Goal: Transaction & Acquisition: Purchase product/service

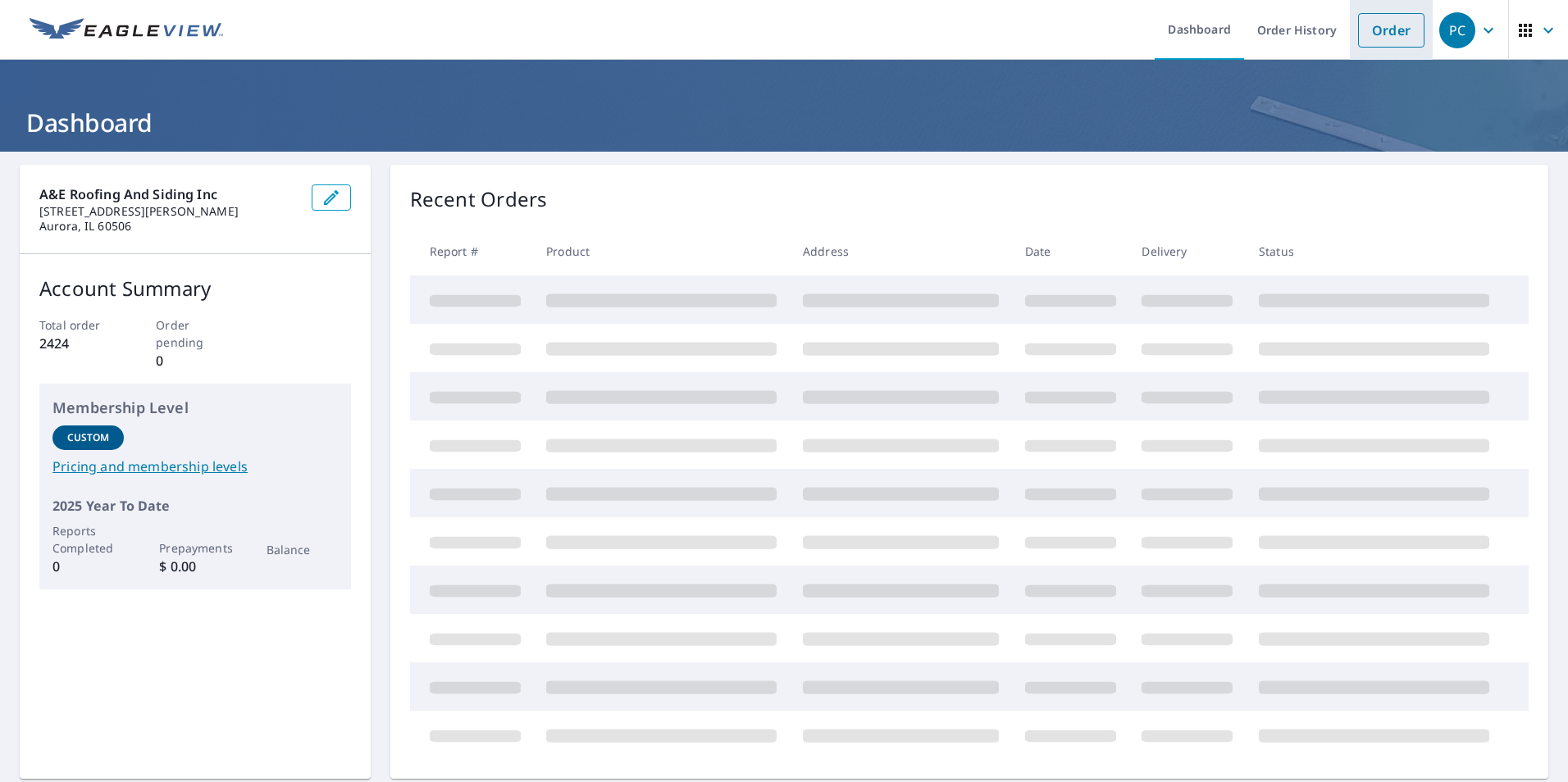
click at [1401, 26] on link "Order" at bounding box center [1390, 31] width 66 height 34
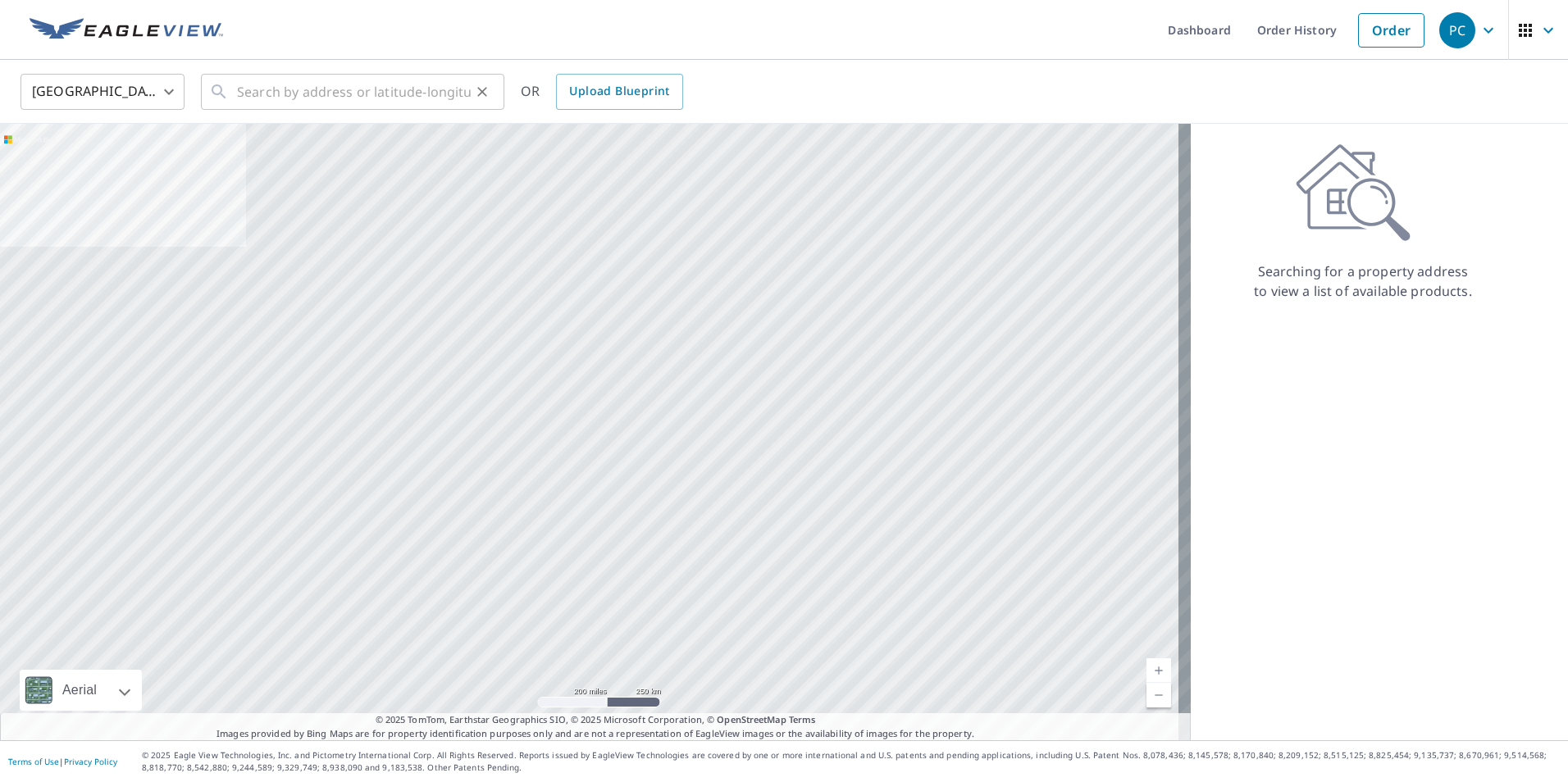
click at [229, 87] on div "​" at bounding box center [352, 92] width 303 height 36
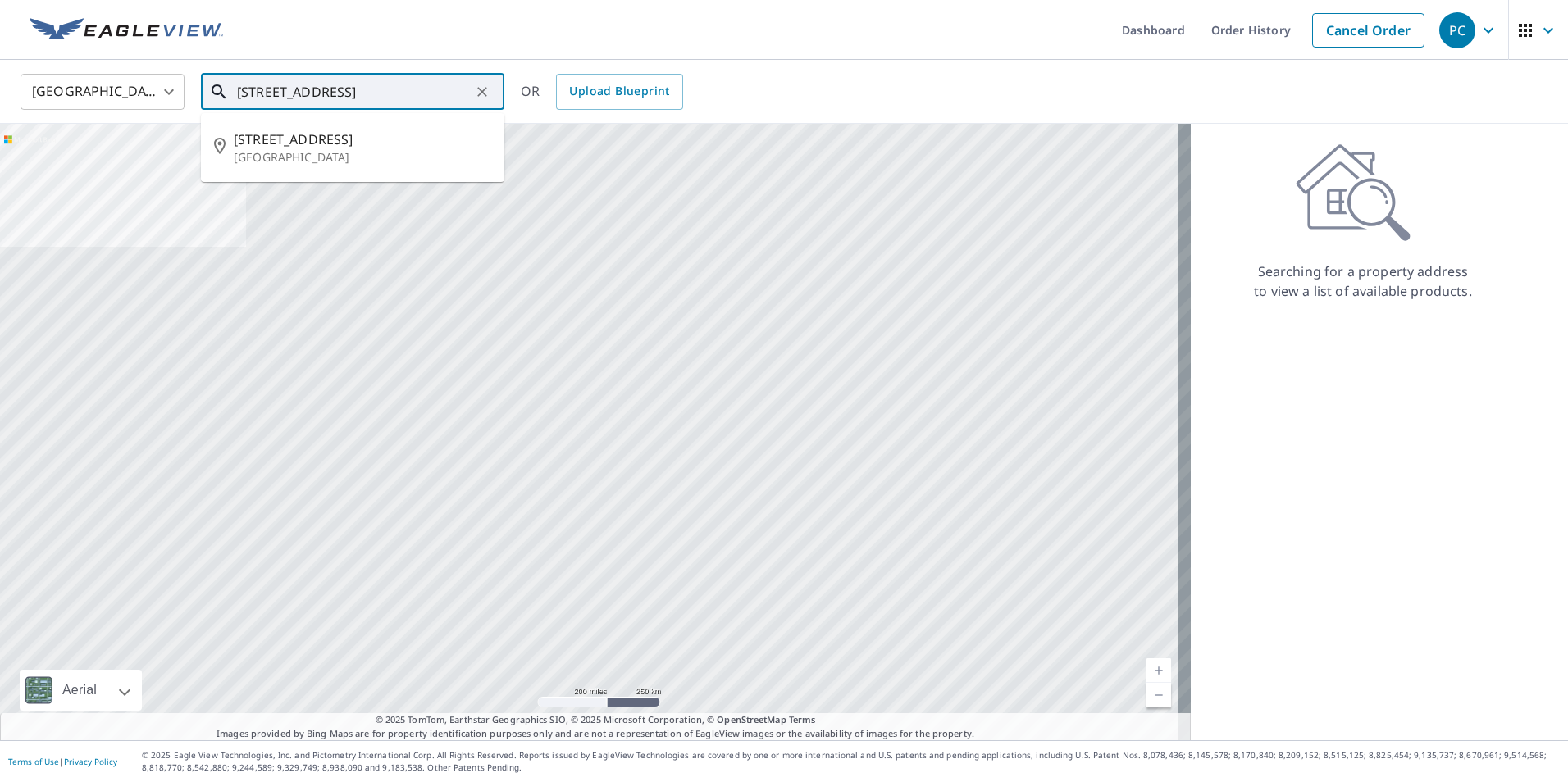
type input "[STREET_ADDRESS]"
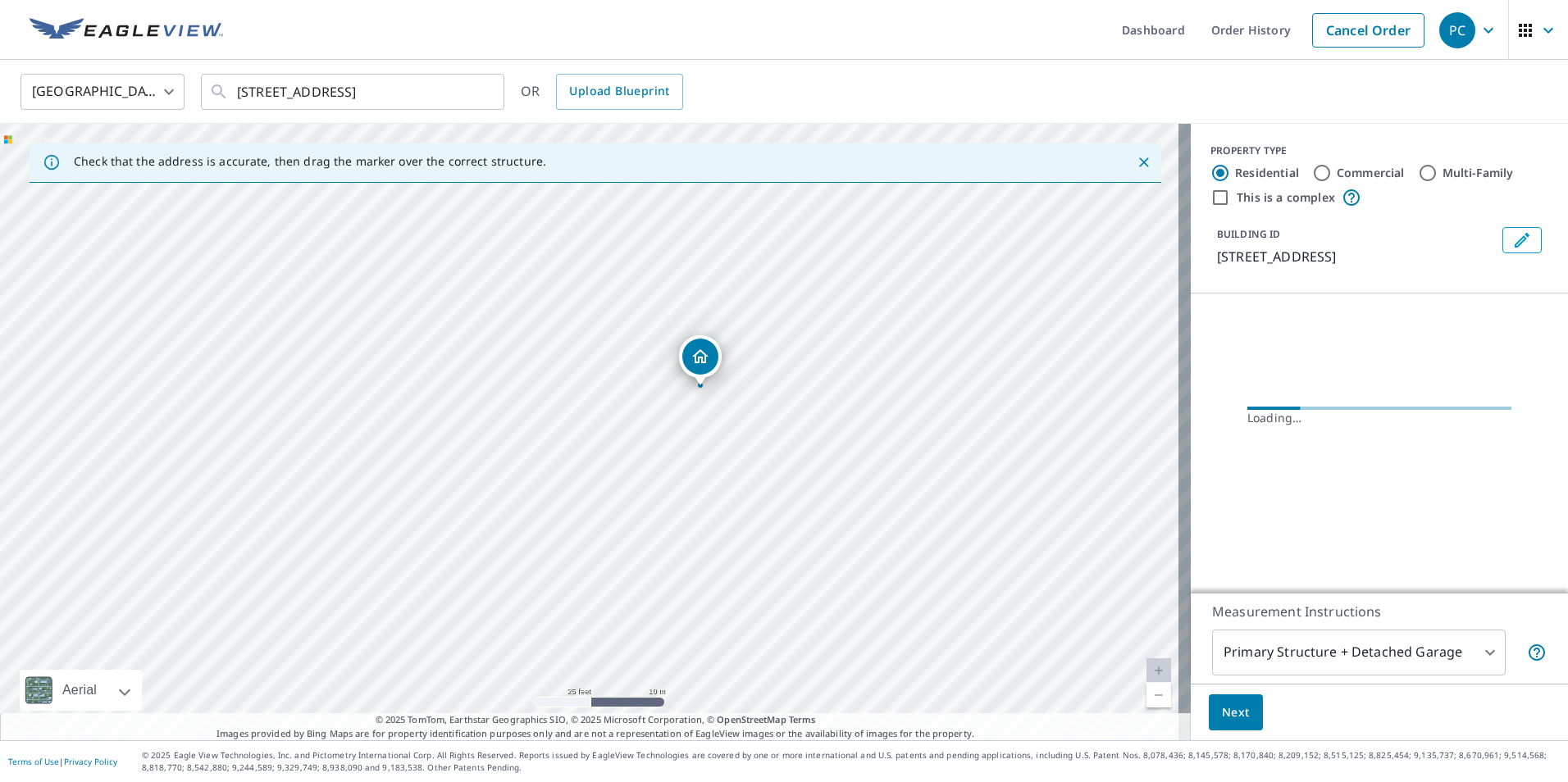
drag, startPoint x: 744, startPoint y: 484, endPoint x: 564, endPoint y: 437, distance: 186.0
click at [564, 437] on div "[STREET_ADDRESS]" at bounding box center [595, 431] width 1190 height 617
click at [724, 385] on div "[STREET_ADDRESS]" at bounding box center [595, 431] width 1190 height 617
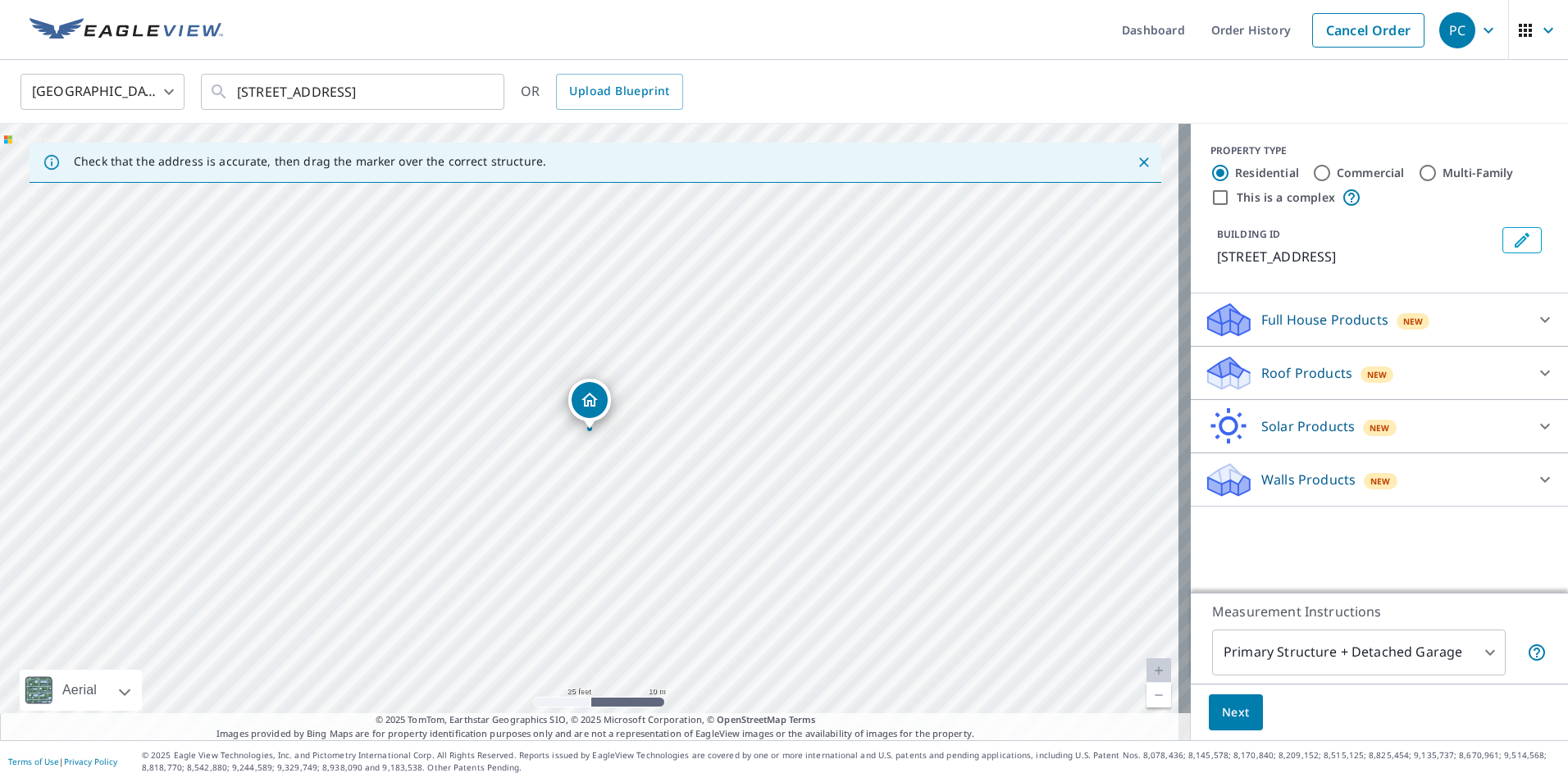
click at [1230, 706] on span "Next" at bounding box center [1235, 712] width 28 height 20
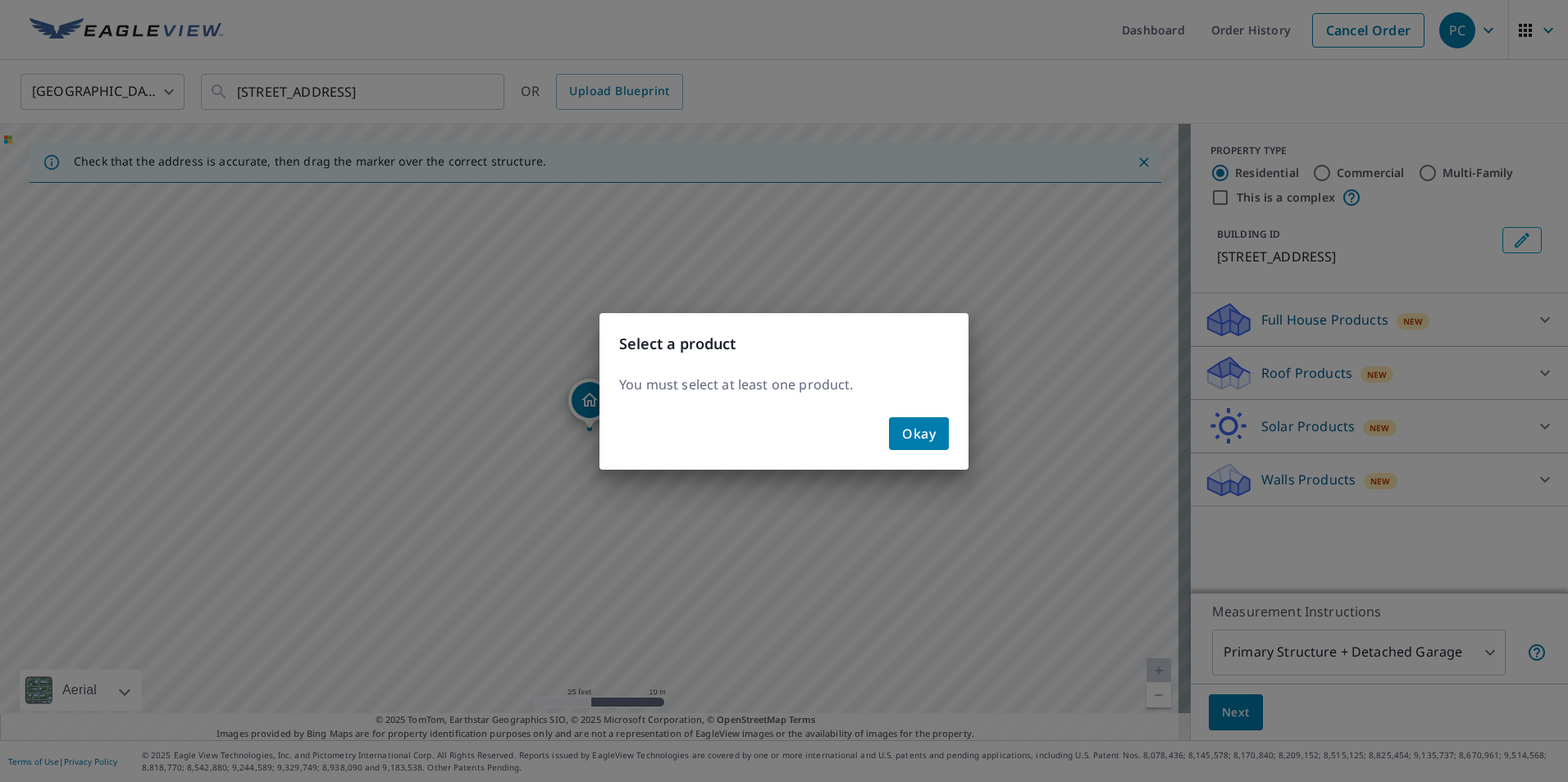
click at [1268, 325] on div "Select a product You must select at least one product. Okay" at bounding box center [784, 391] width 1568 height 782
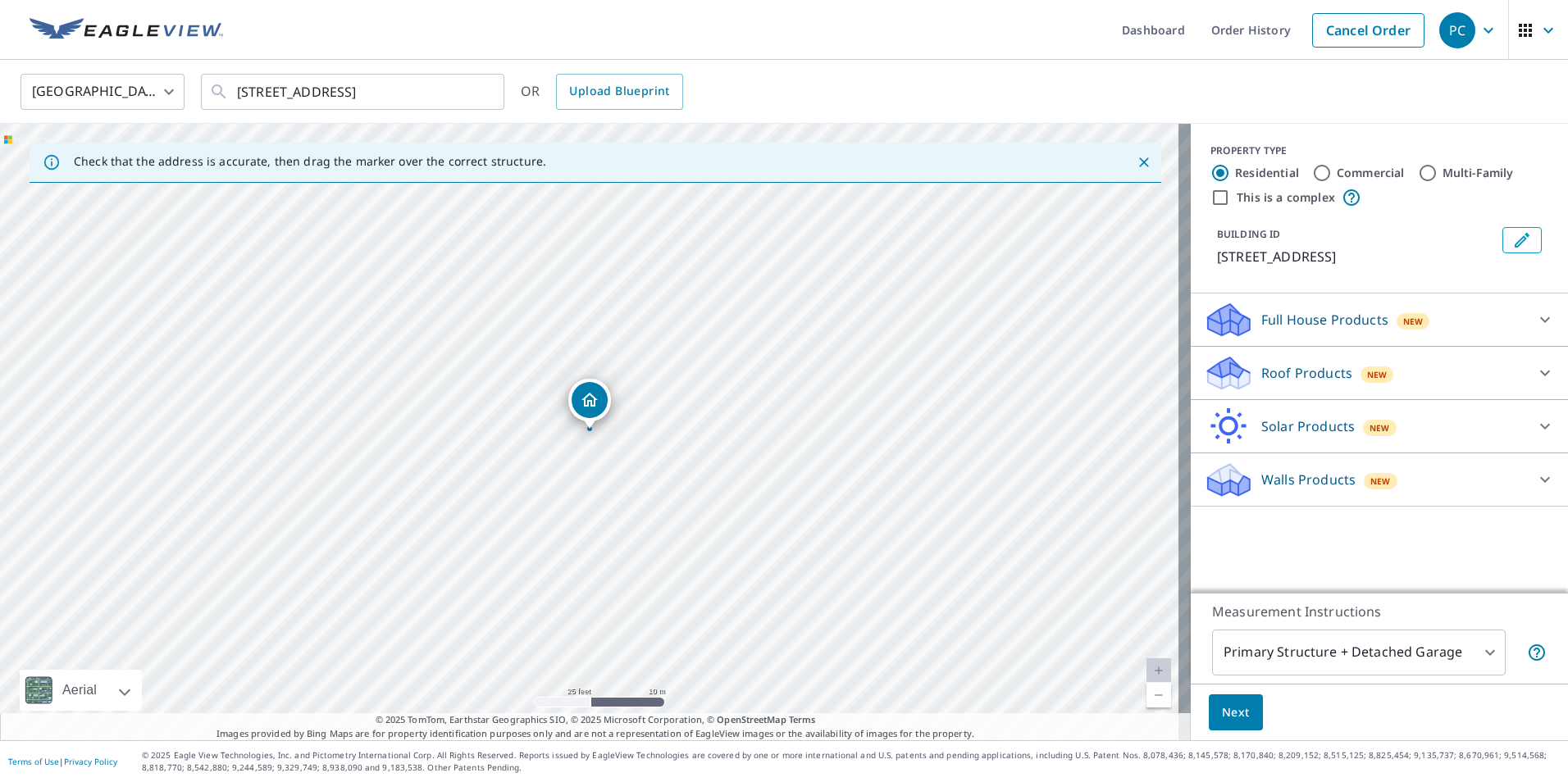
click at [1297, 377] on p "Roof Products" at bounding box center [1306, 373] width 91 height 20
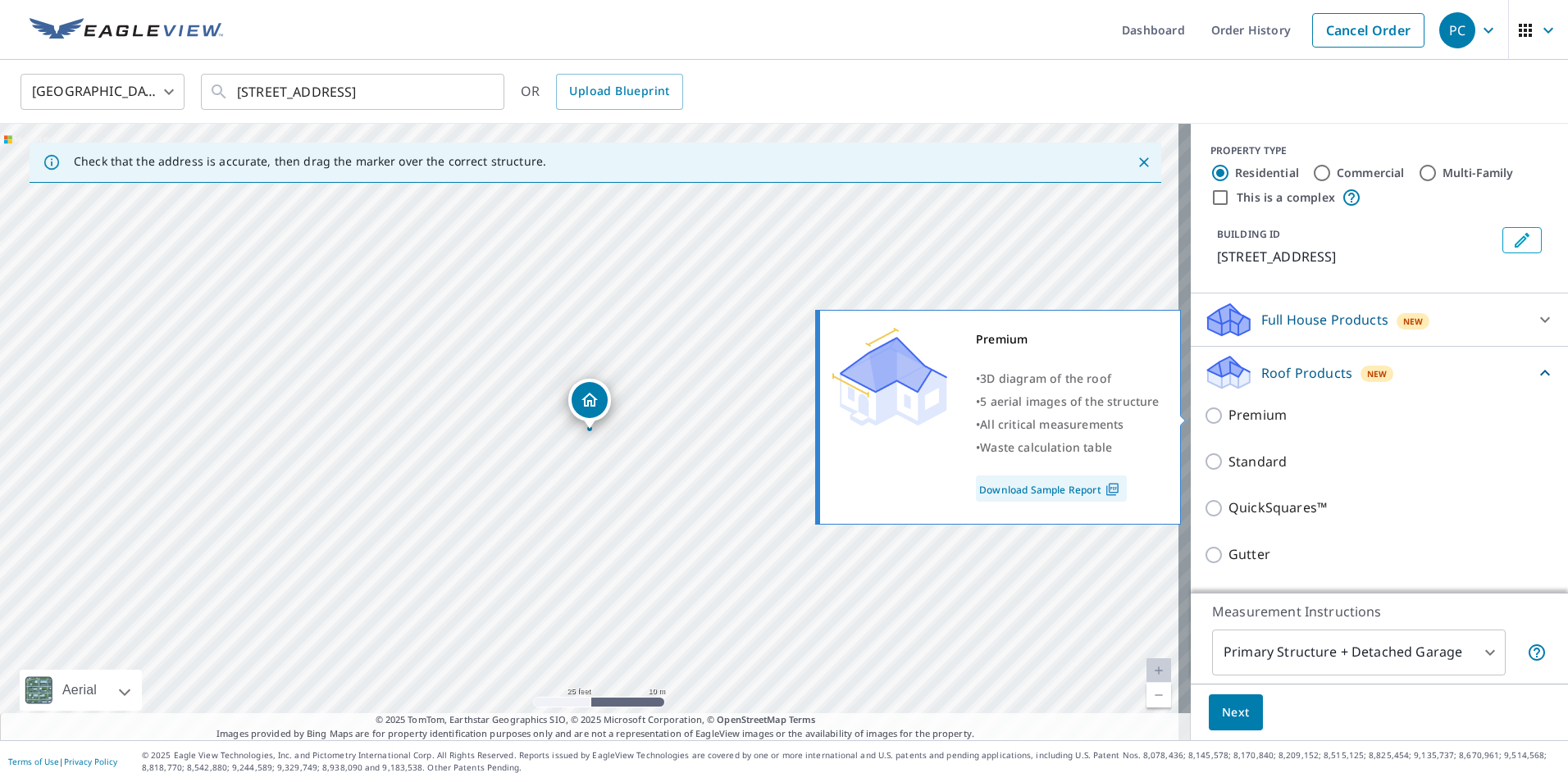
click at [1259, 412] on p "Premium" at bounding box center [1257, 415] width 58 height 20
click at [1229, 412] on input "Premium" at bounding box center [1216, 416] width 25 height 20
checkbox input "true"
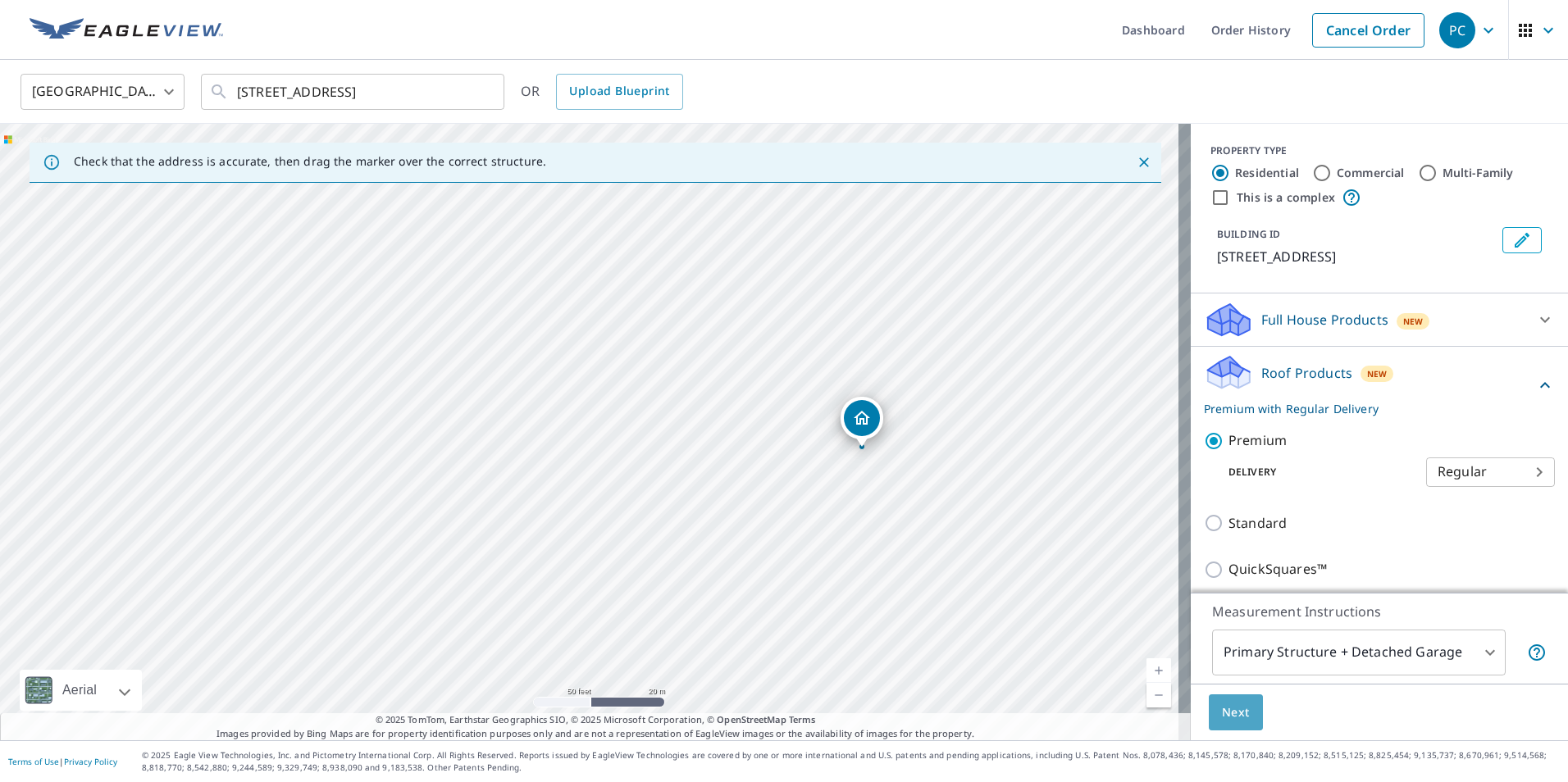
click at [1226, 718] on span "Next" at bounding box center [1235, 712] width 28 height 20
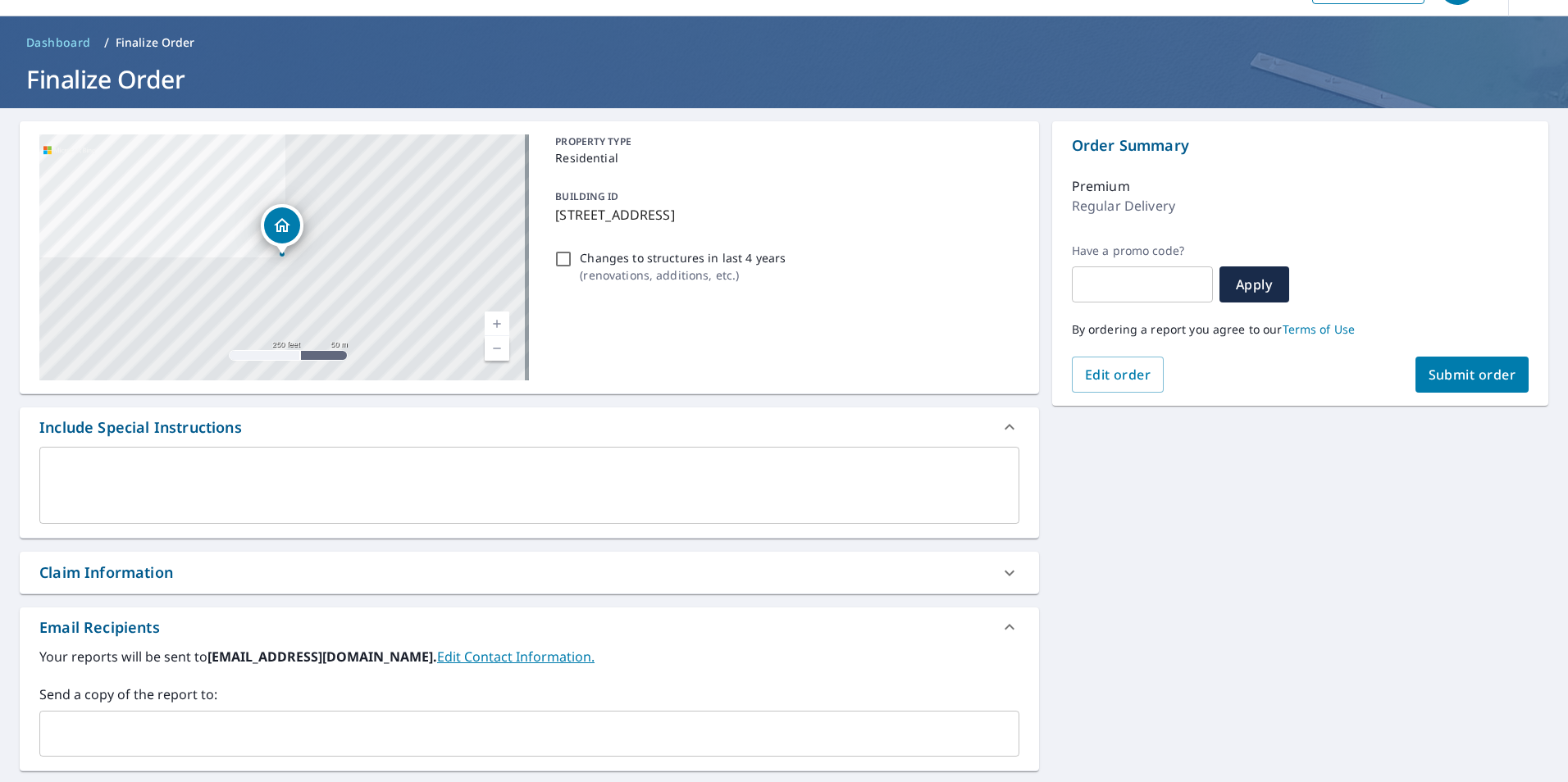
scroll to position [82, 0]
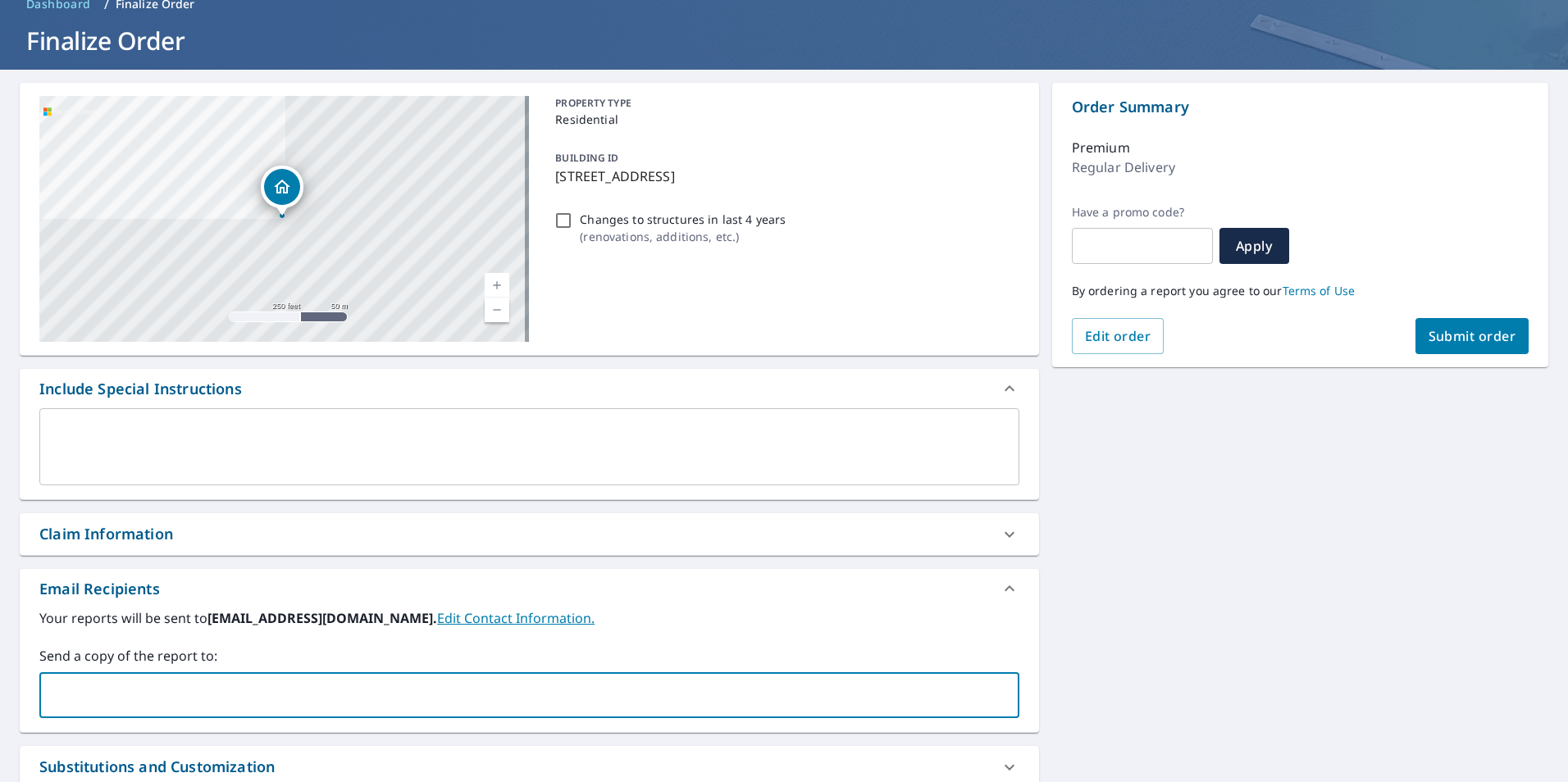
click at [118, 699] on input "text" at bounding box center [517, 695] width 941 height 32
type input "[EMAIL_ADDRESS][DOMAIN_NAME]"
checkbox input "true"
type input "[EMAIL_ADDRESS][DOMAIN_NAME]"
click at [98, 538] on div "Claim Information" at bounding box center [106, 533] width 134 height 22
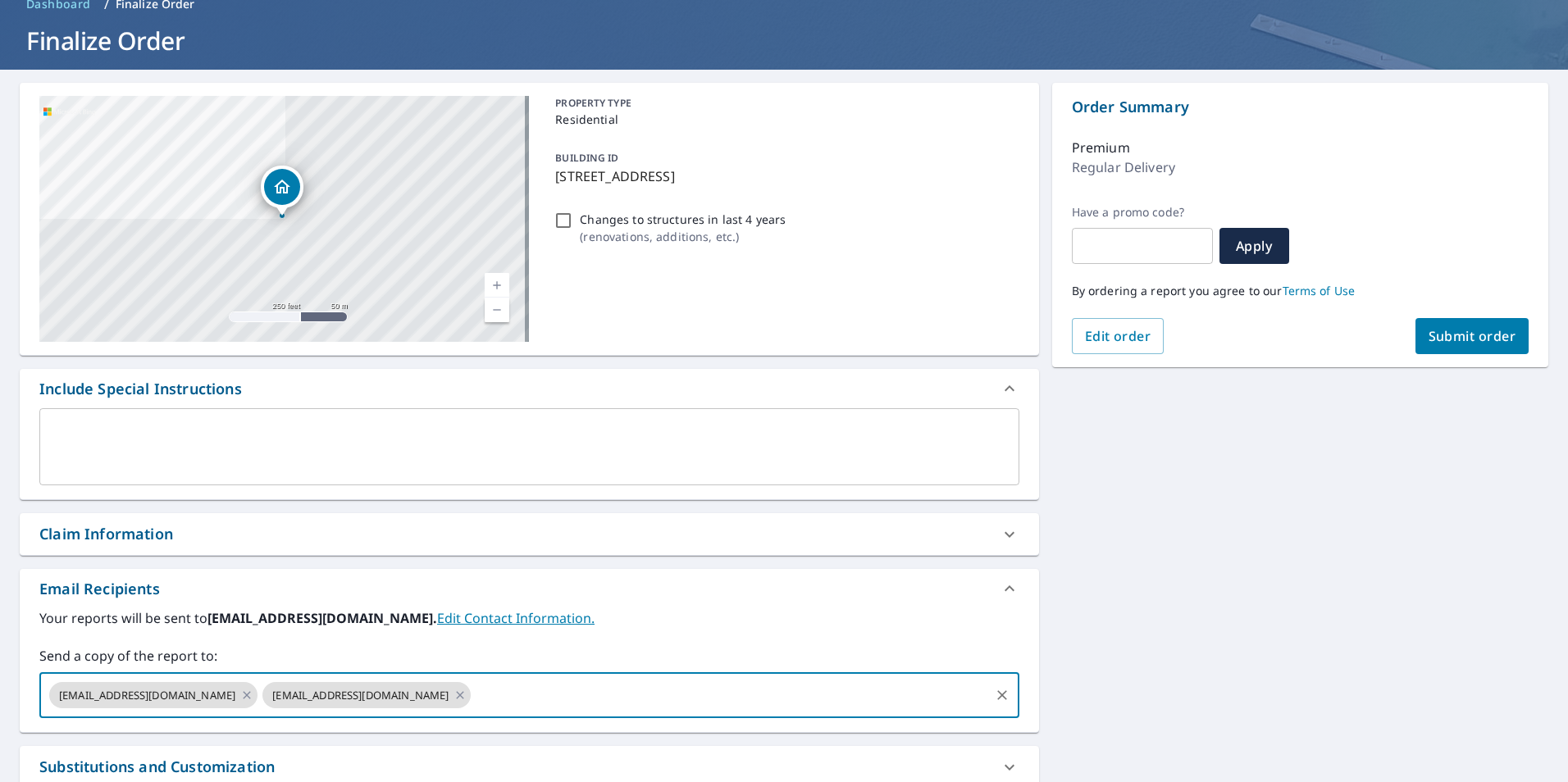
checkbox input "true"
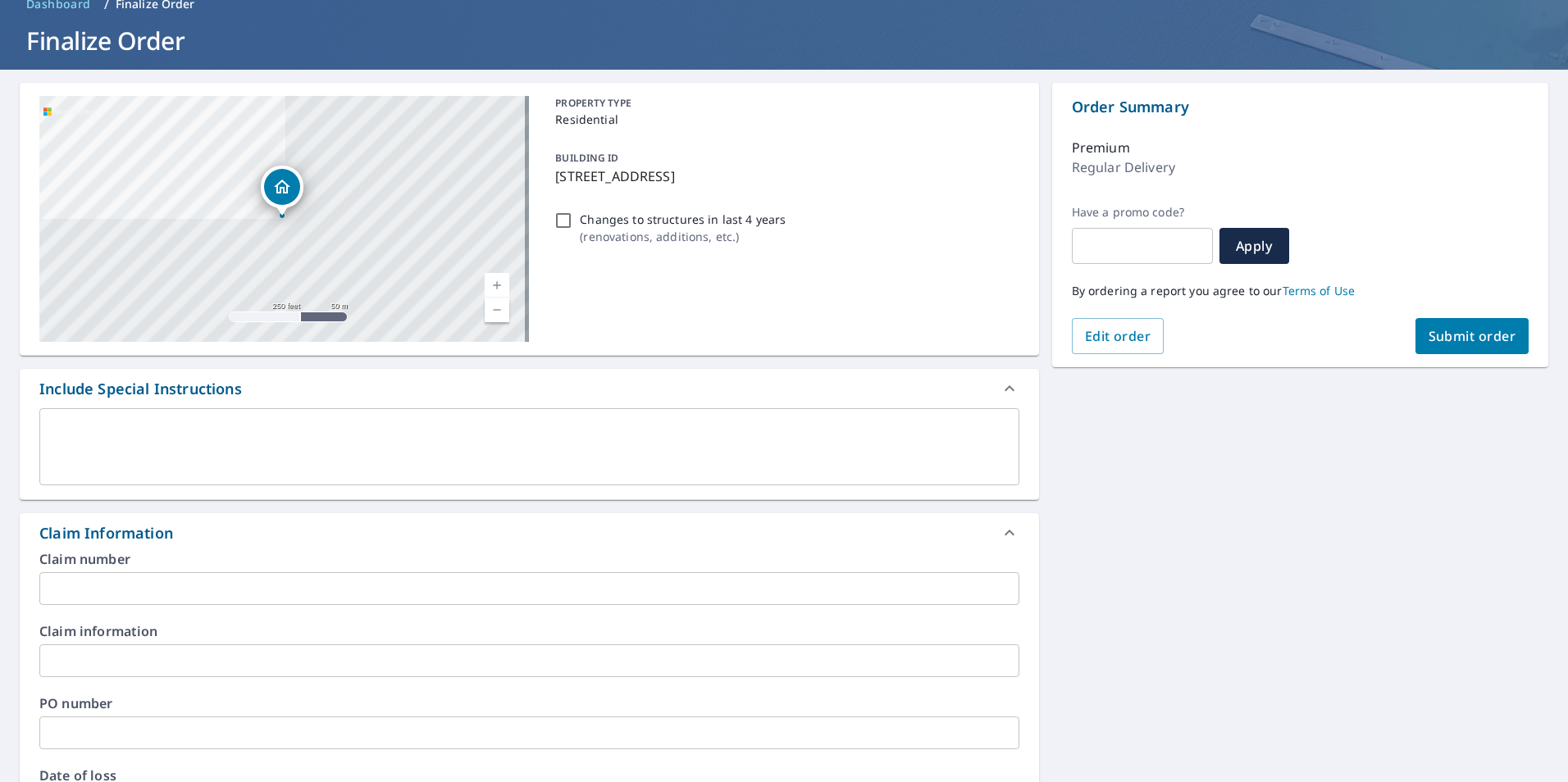
click at [85, 729] on input "text" at bounding box center [529, 733] width 980 height 33
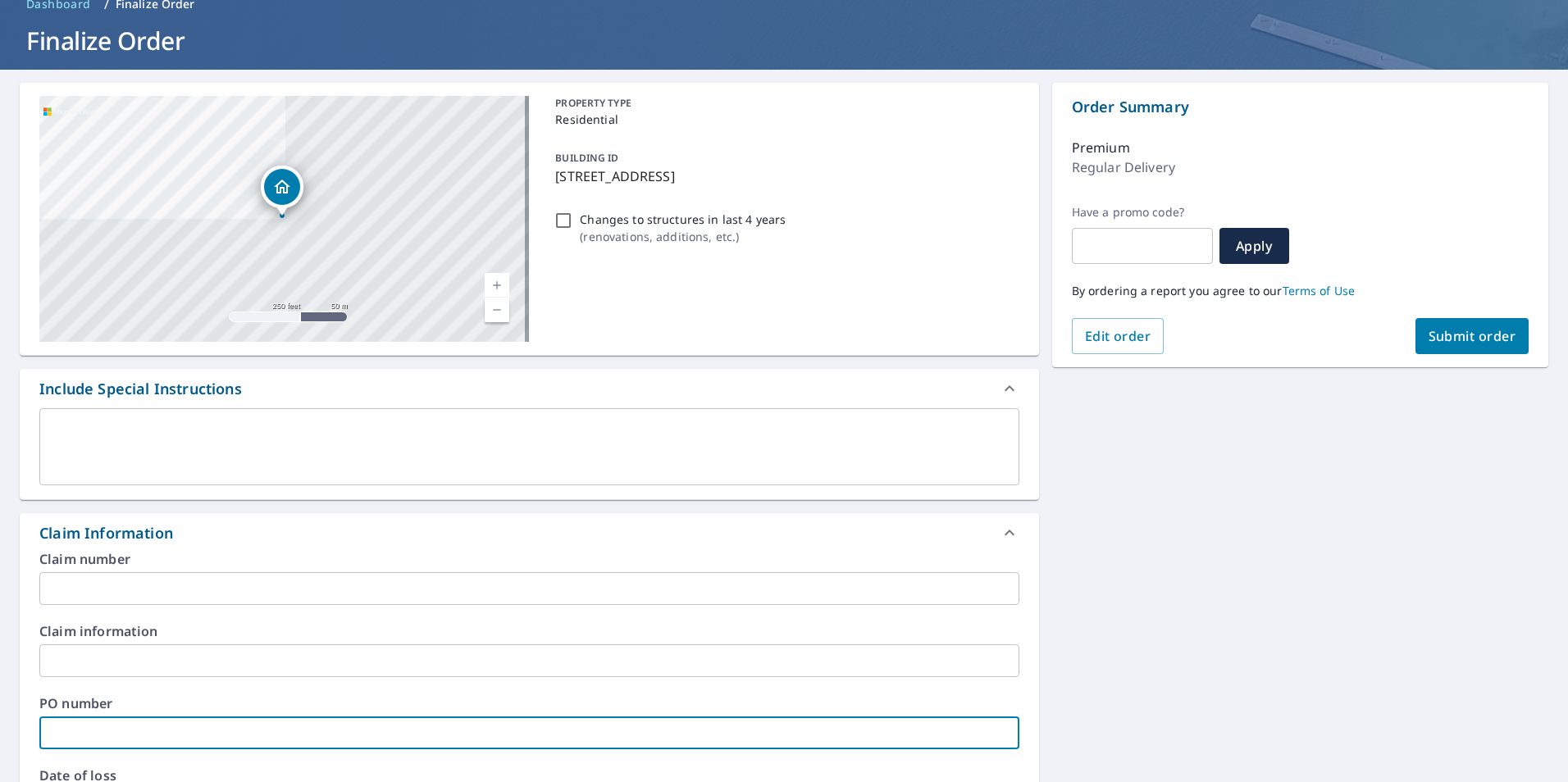
type input "J"
checkbox input "true"
type input "Jo"
checkbox input "true"
type input "[PERSON_NAME]"
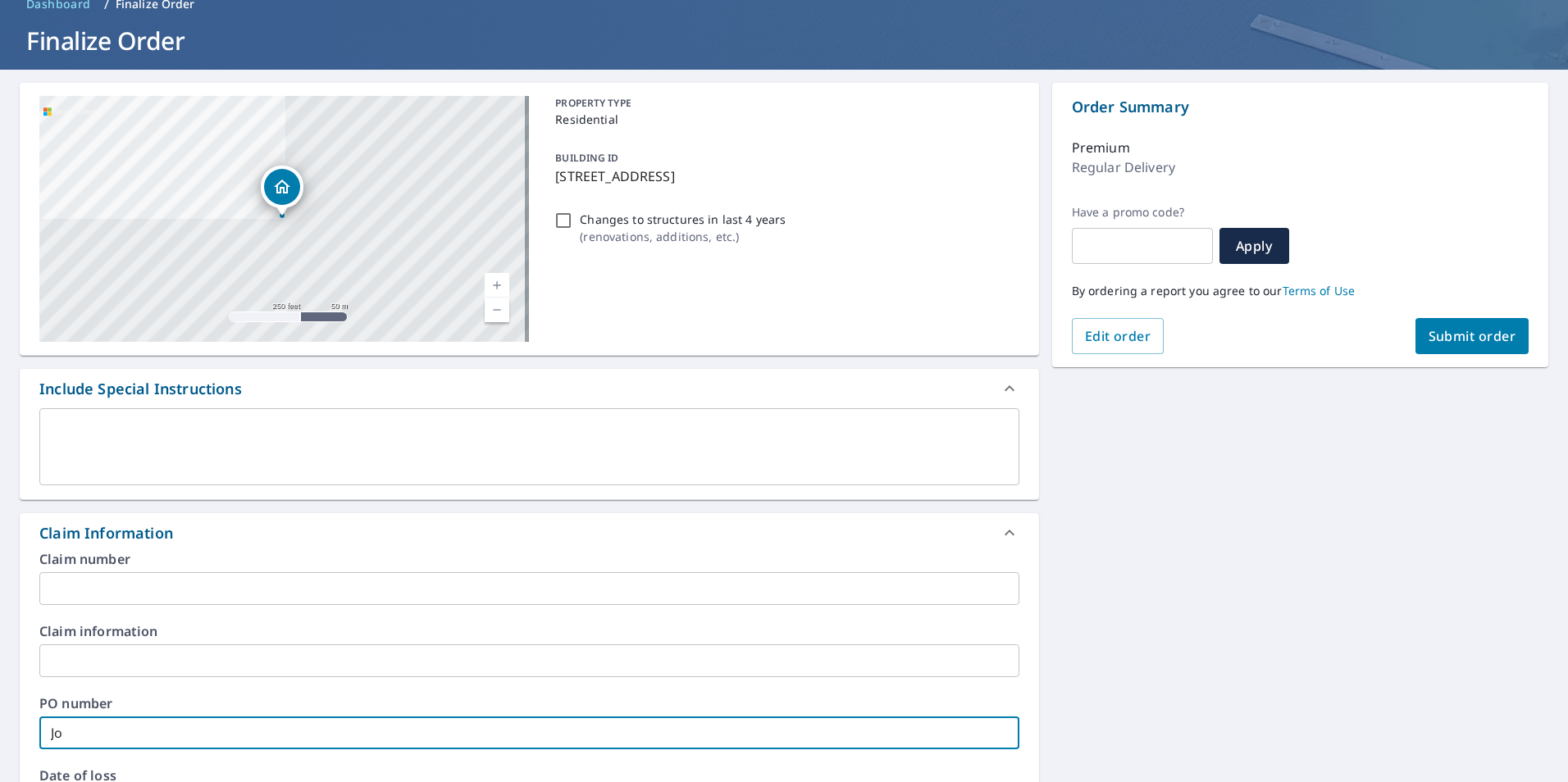
checkbox input "true"
type input "Joer"
checkbox input "true"
type input "Joerg"
checkbox input "true"
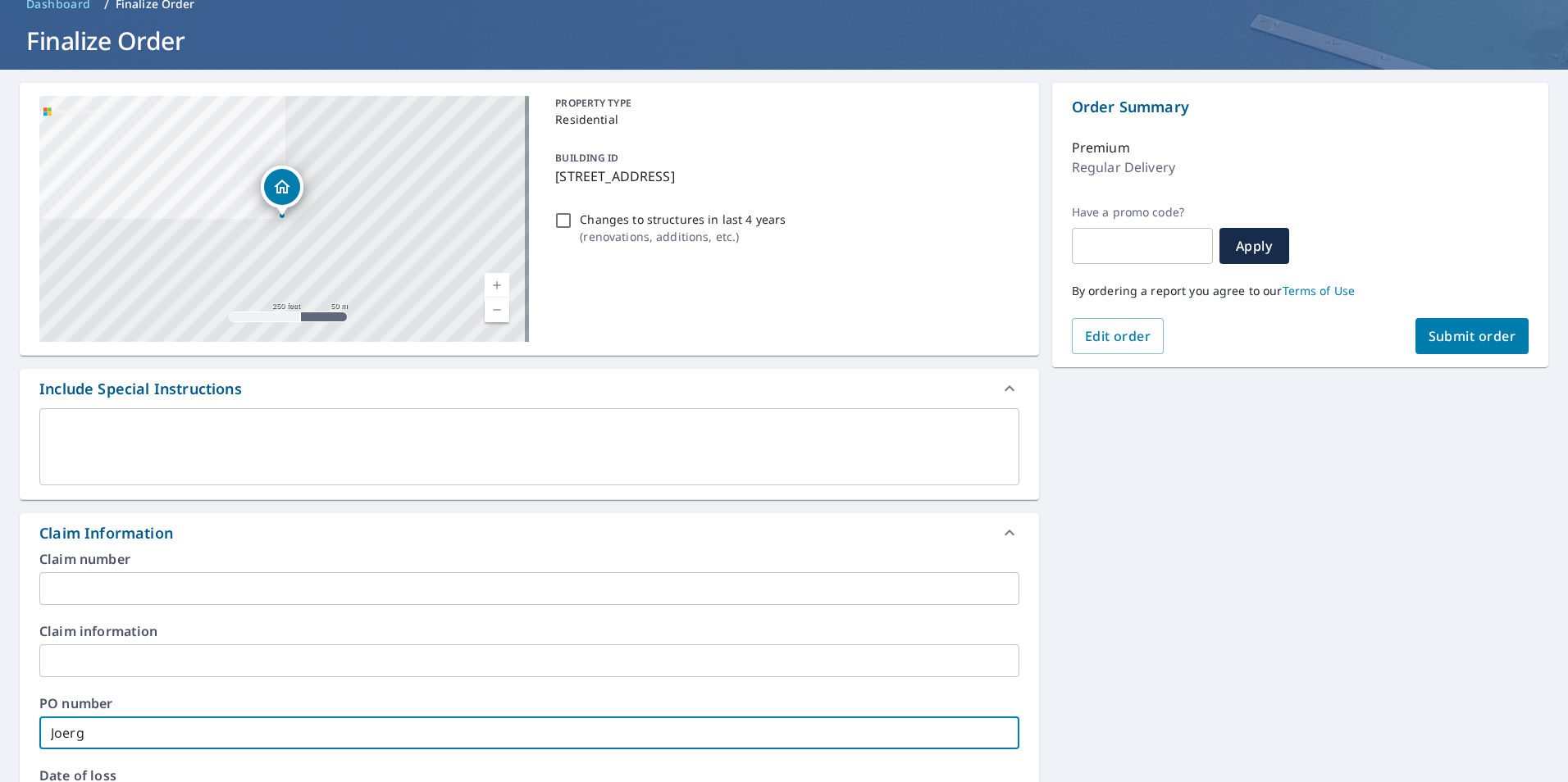
type input "Joerge"
checkbox input "true"
type input "Joerg"
checkbox input "true"
type input "Joer"
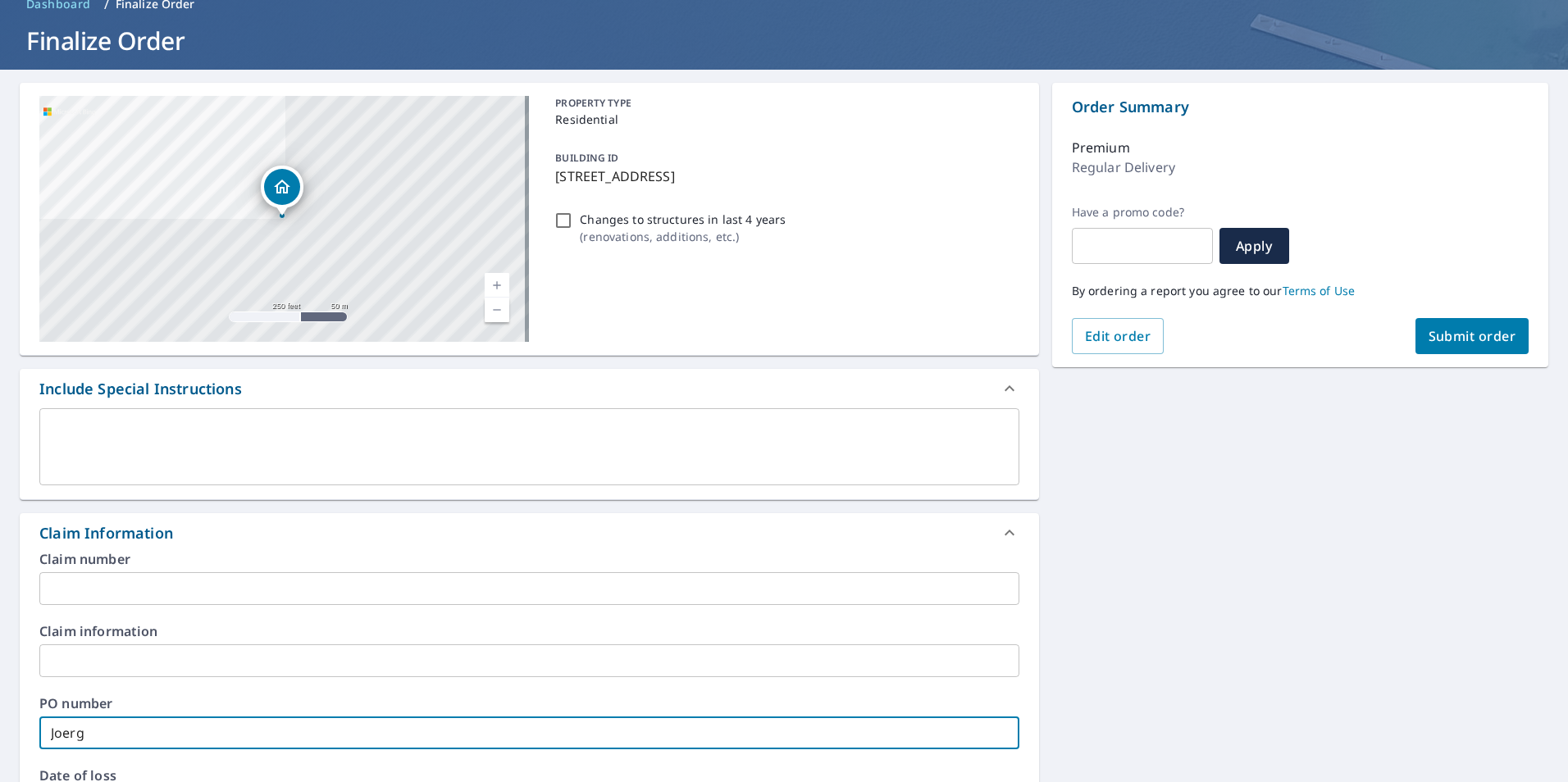
checkbox input "true"
type input "[PERSON_NAME]"
checkbox input "true"
type input "Jo"
checkbox input "true"
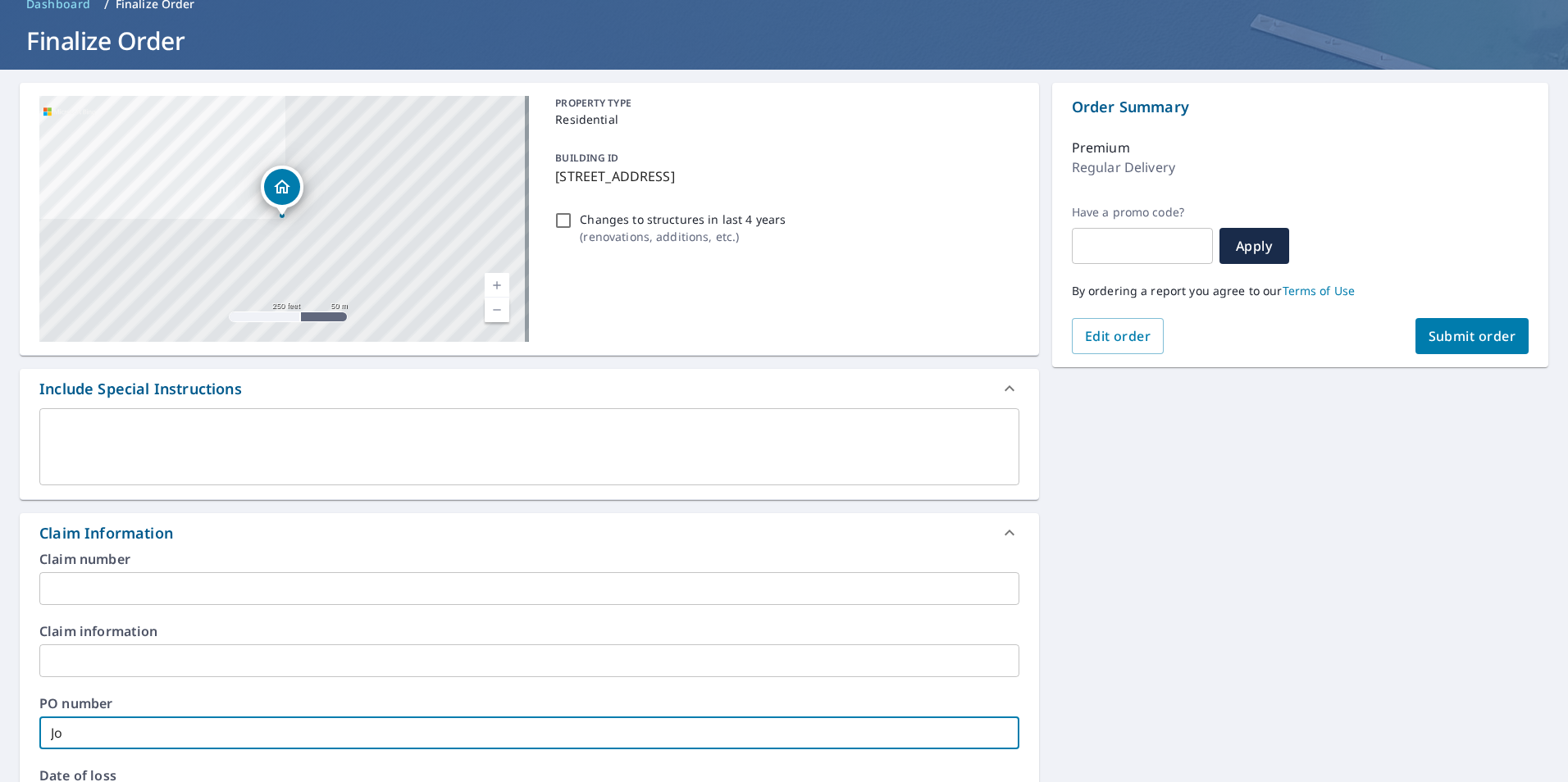
type input "Jor"
checkbox input "true"
type input "Jorg"
checkbox input "true"
type input "[PERSON_NAME]"
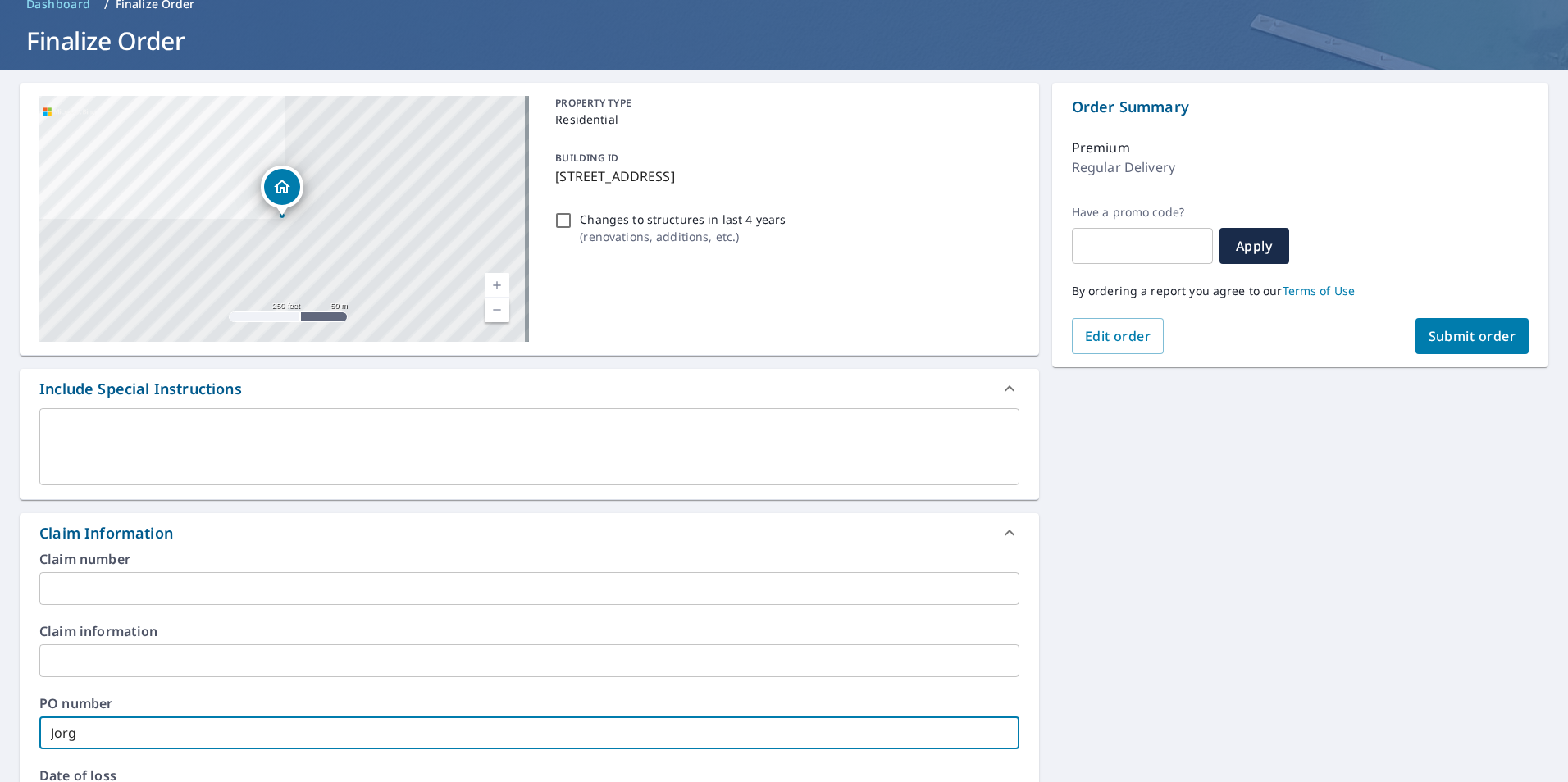
checkbox input "true"
type input "[PERSON_NAME]"
checkbox input "true"
type input "[PERSON_NAME] -"
checkbox input "true"
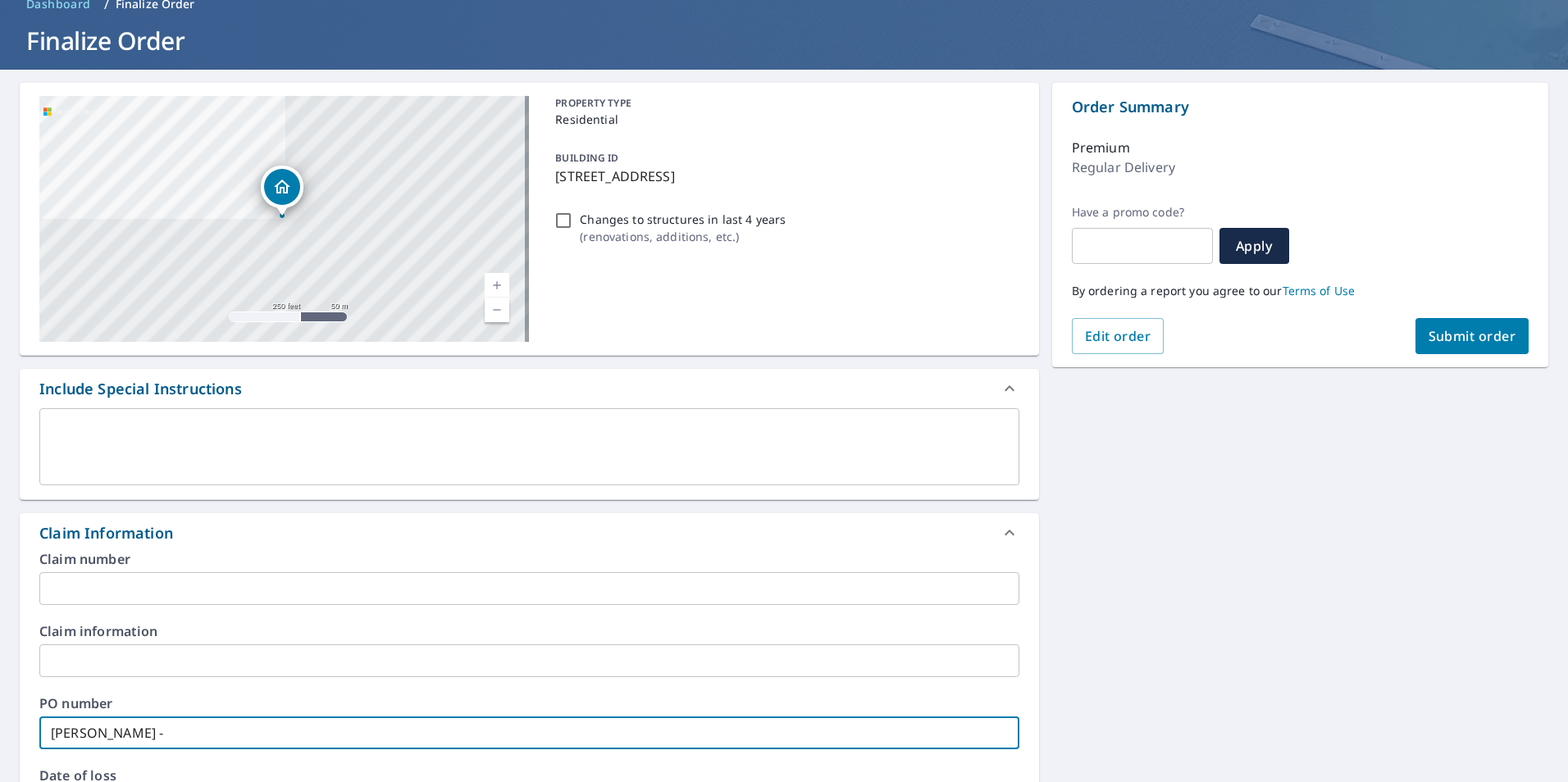
type input "[PERSON_NAME] -"
checkbox input "true"
type input "[PERSON_NAME]"
checkbox input "true"
type input "[PERSON_NAME]"
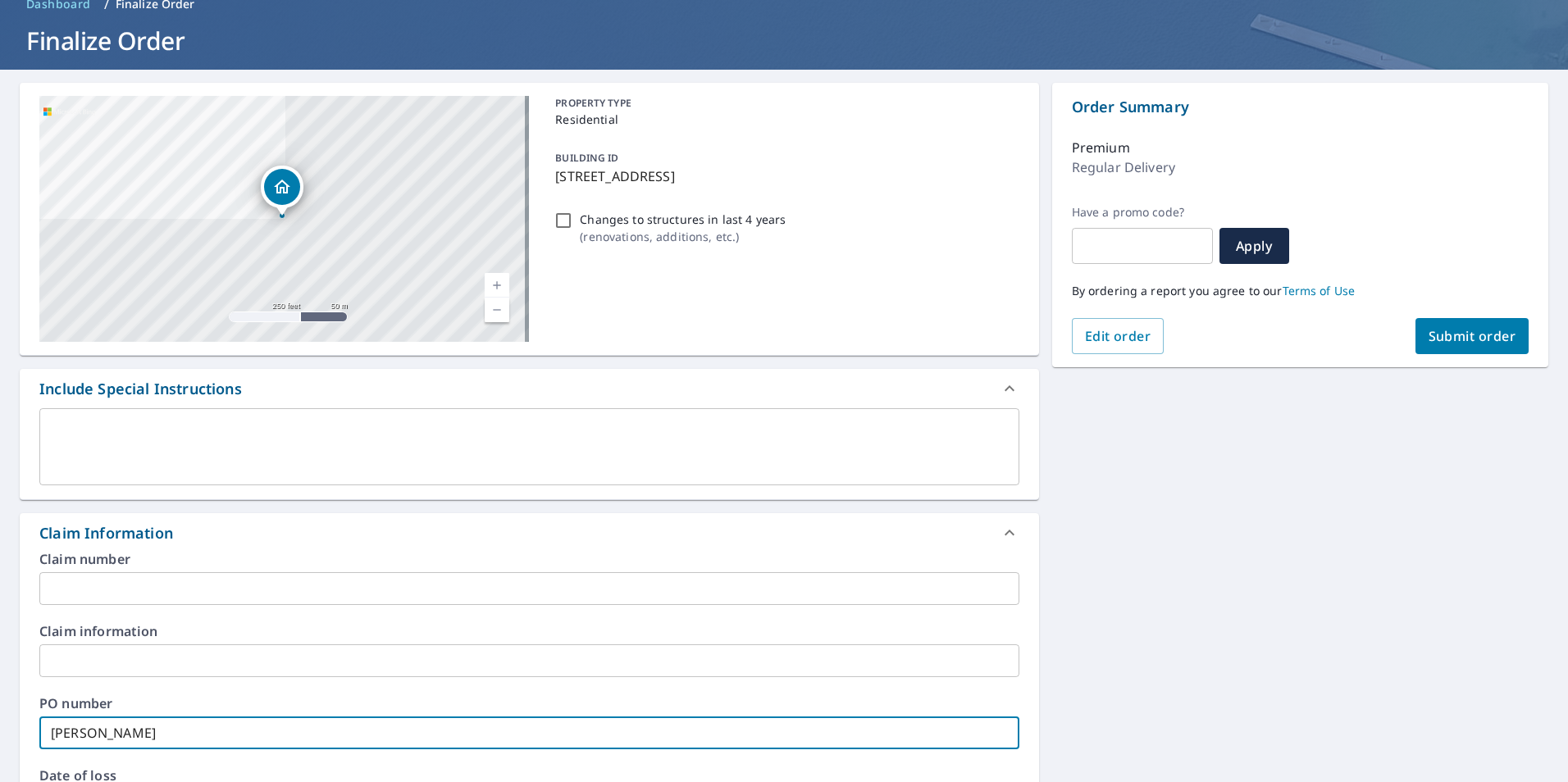
checkbox input "true"
type input "[PERSON_NAME]"
checkbox input "true"
type input "[PERSON_NAME]"
checkbox input "true"
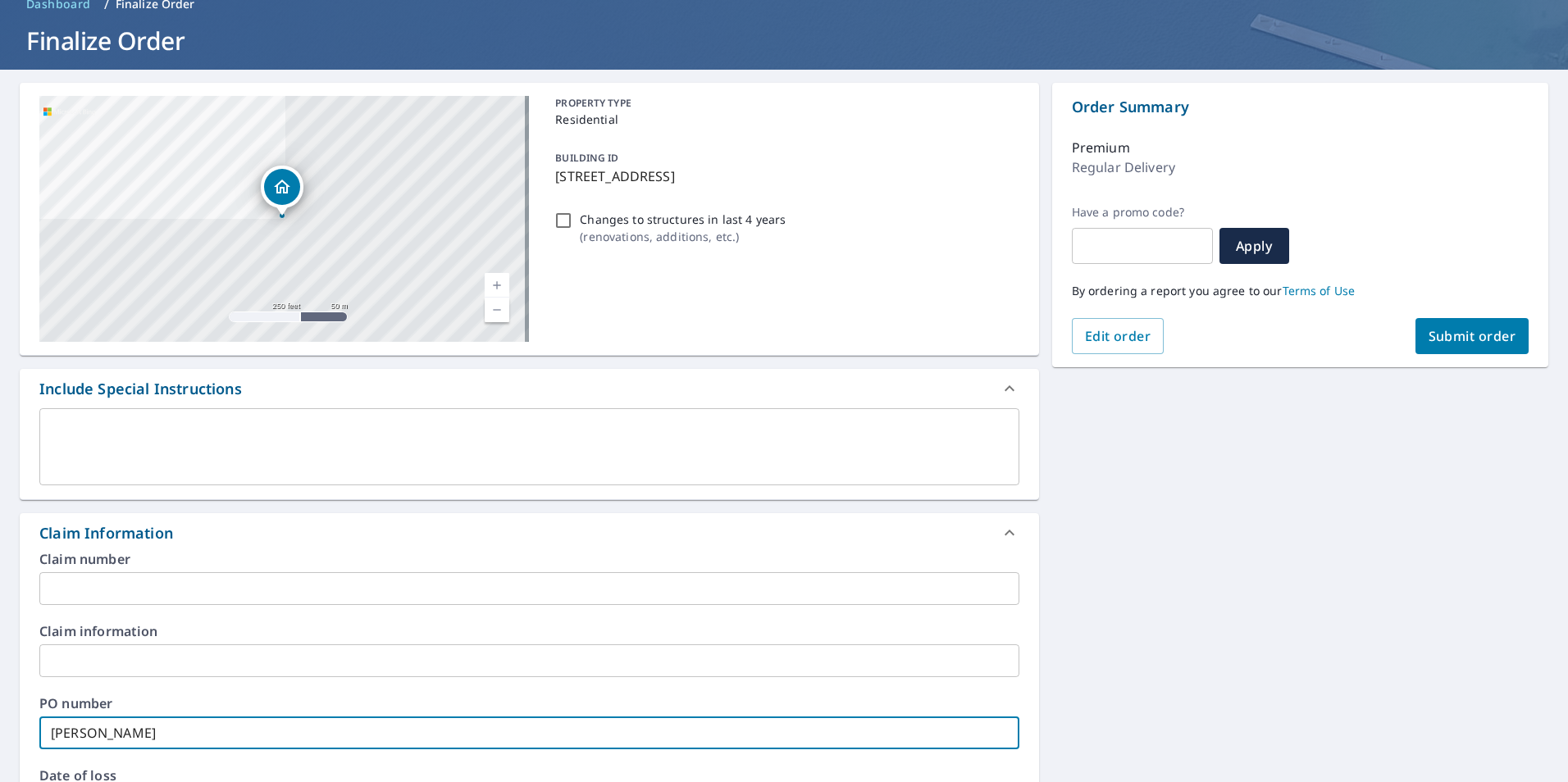
type input "[PERSON_NAME]"
checkbox input "true"
type input "[PERSON_NAME]"
checkbox input "true"
type input "[PERSON_NAME]"
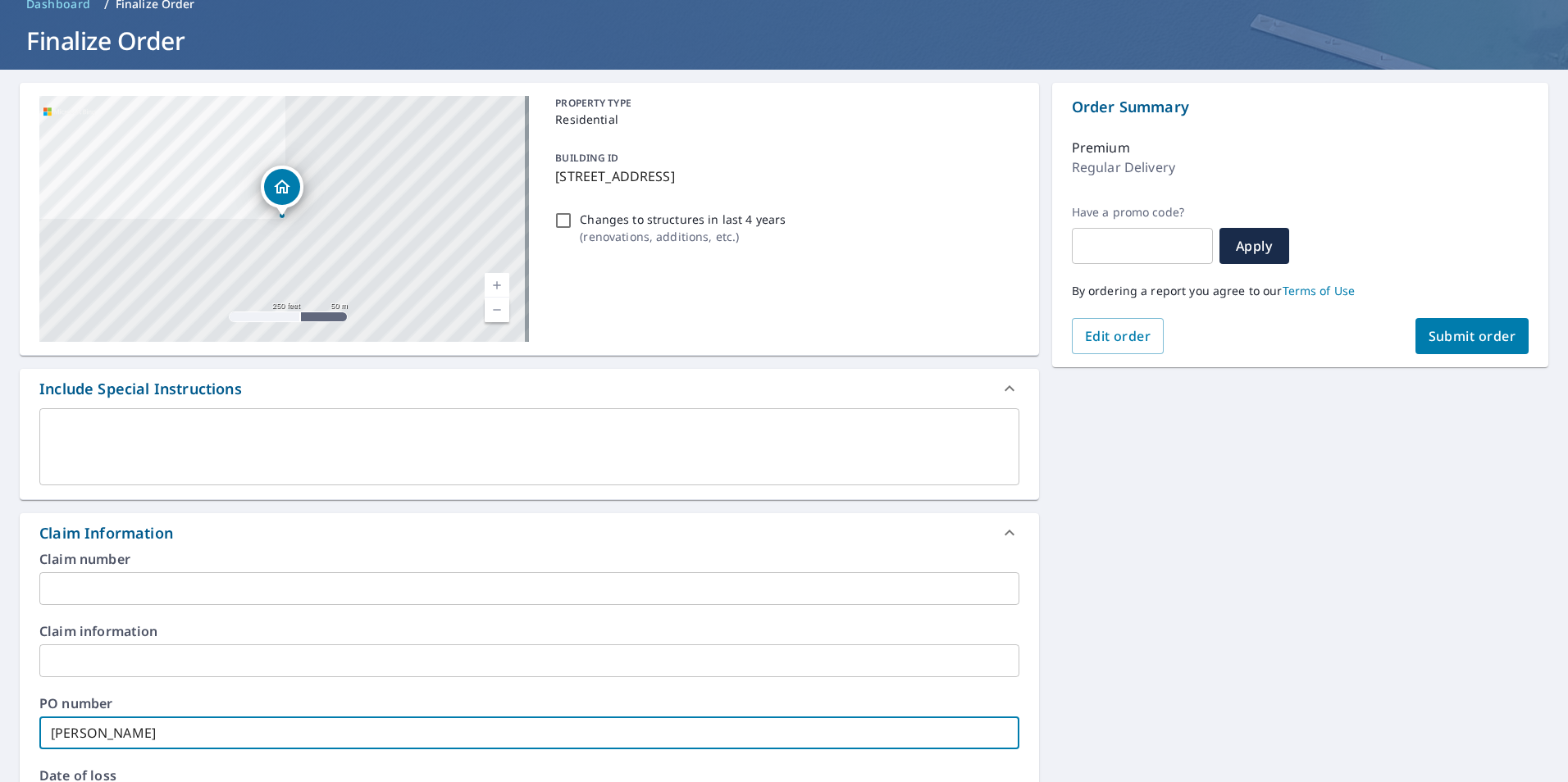
checkbox input "true"
type input "[PERSON_NAME]"
checkbox input "true"
type input "[PERSON_NAME]"
checkbox input "true"
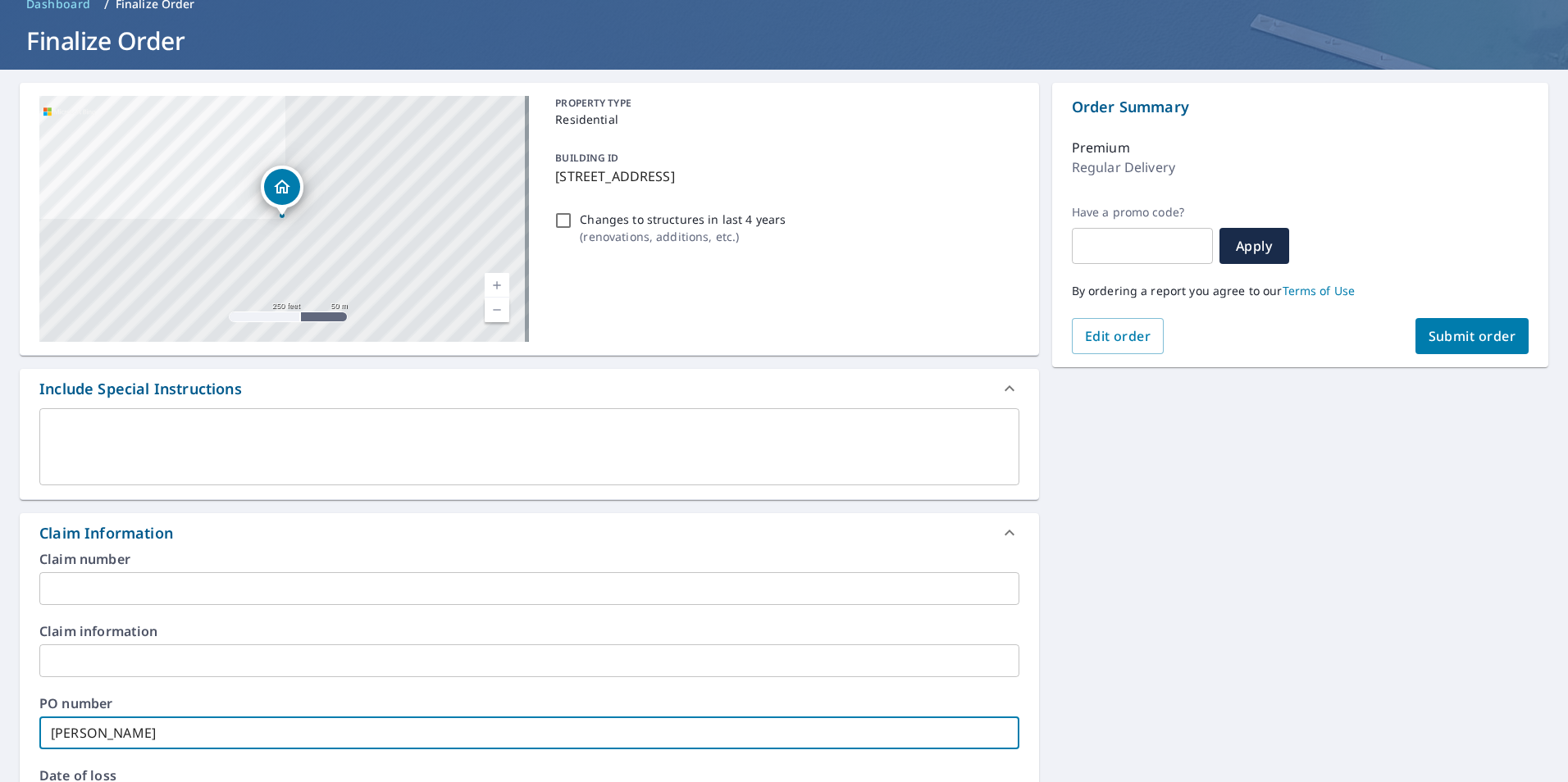
type input "[PERSON_NAME]"
checkbox input "true"
type input "[PERSON_NAME] Pro"
checkbox input "true"
type input "[PERSON_NAME] Prop"
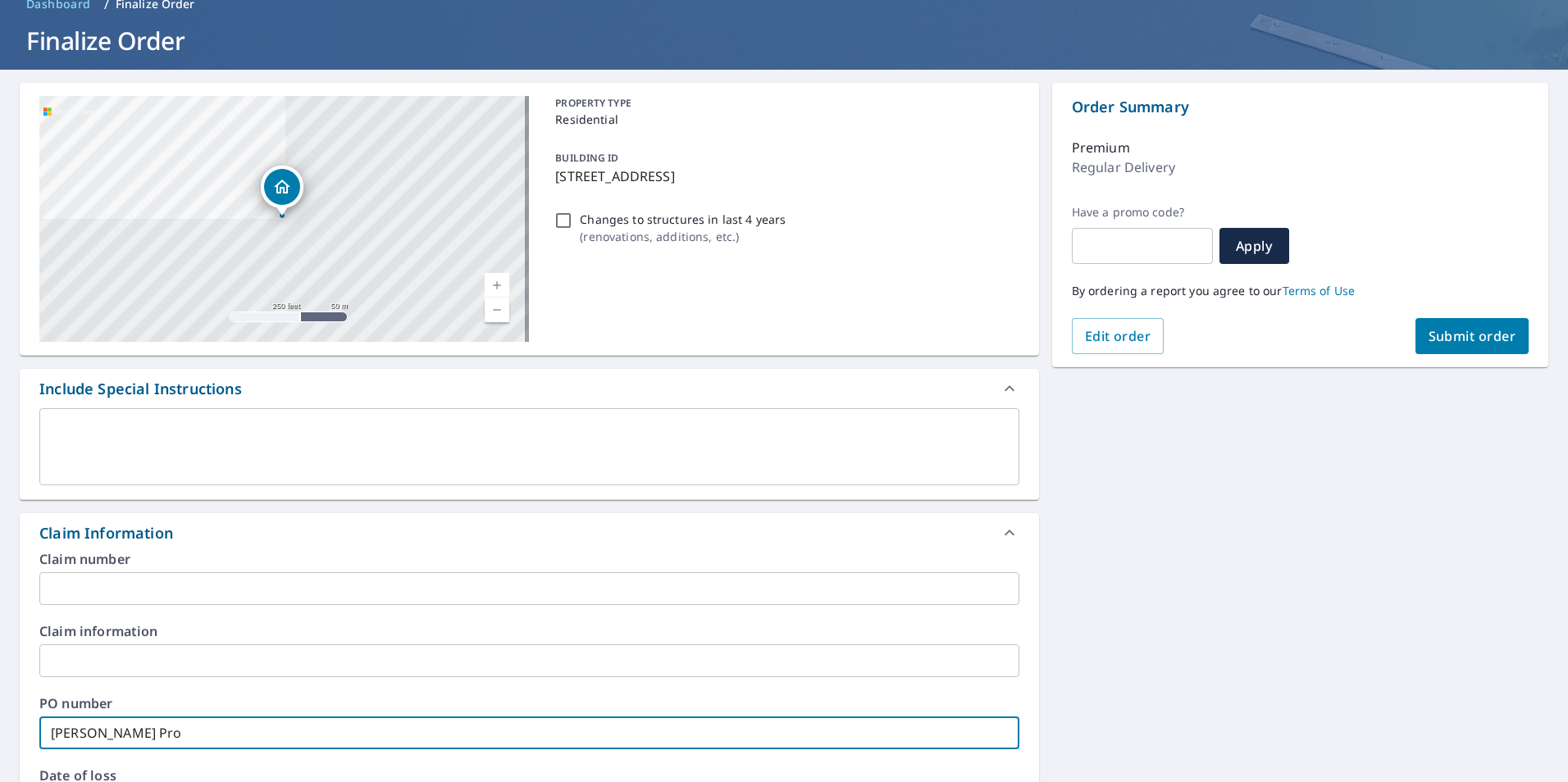
checkbox input "true"
type input "[PERSON_NAME] Prop"
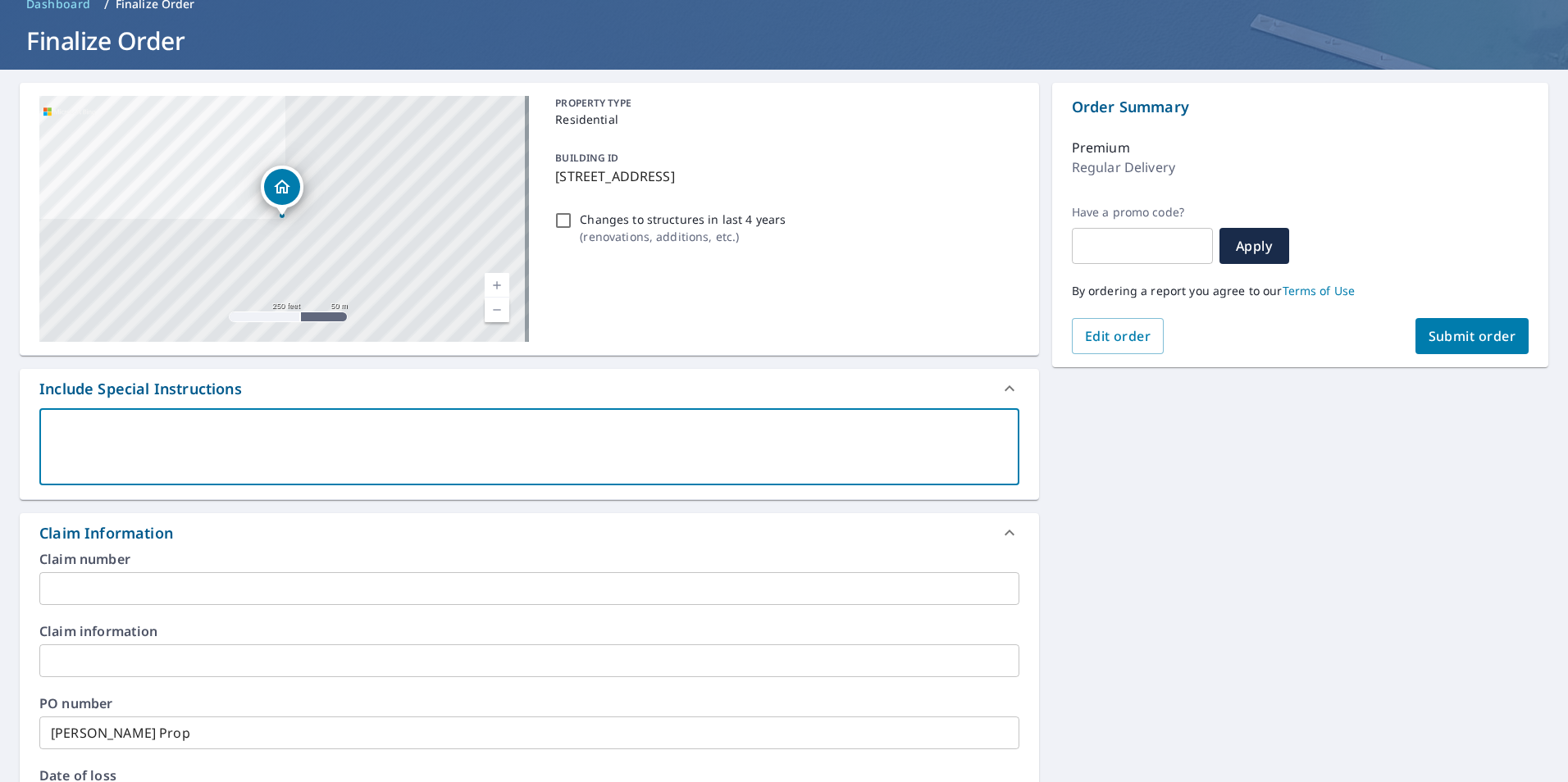
click at [102, 446] on textarea at bounding box center [529, 446] width 957 height 47
type textarea "H"
type textarea "x"
checkbox input "true"
type textarea "Ho"
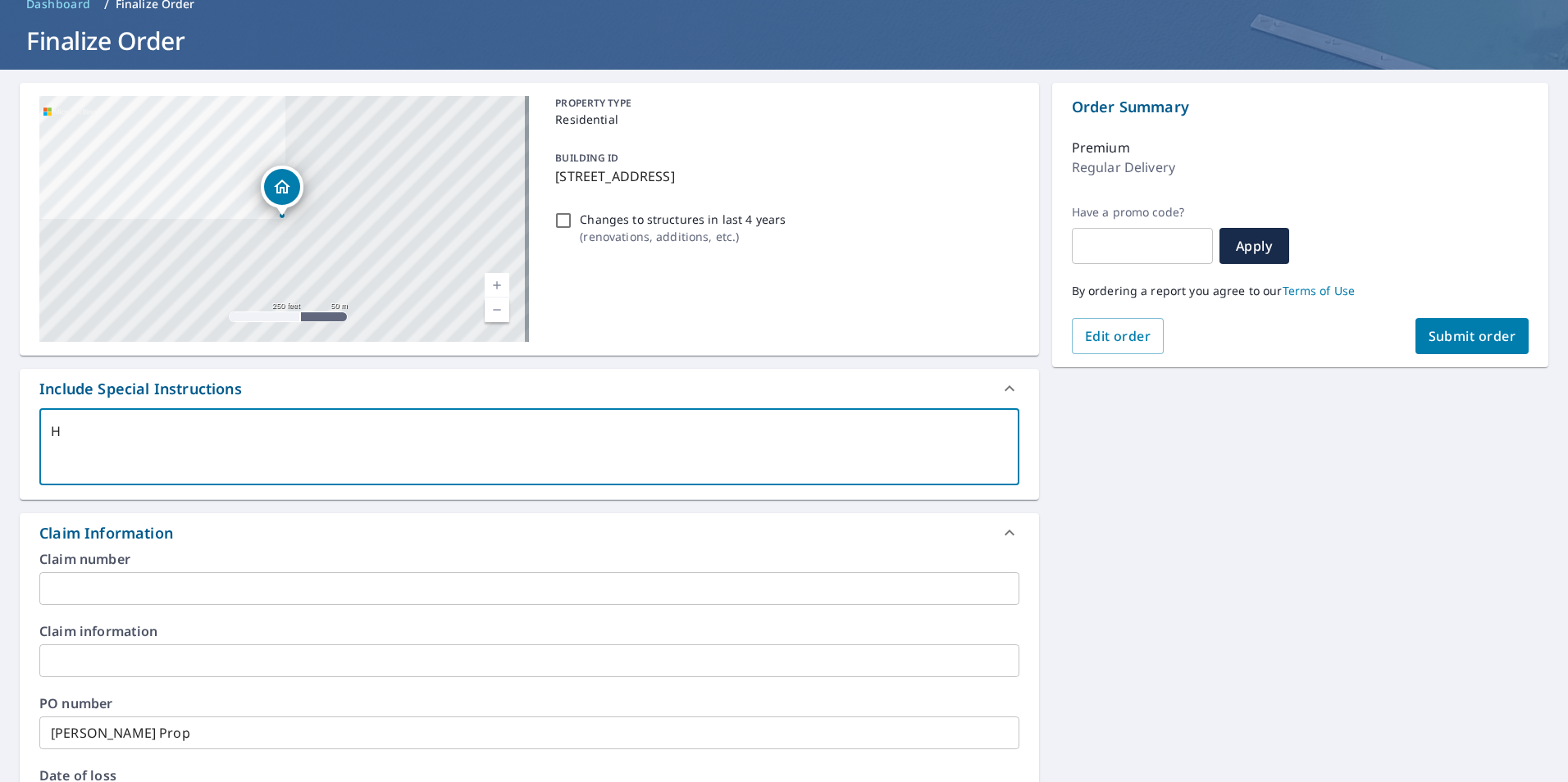
type textarea "x"
checkbox input "true"
type textarea "Hou"
type textarea "x"
checkbox input "true"
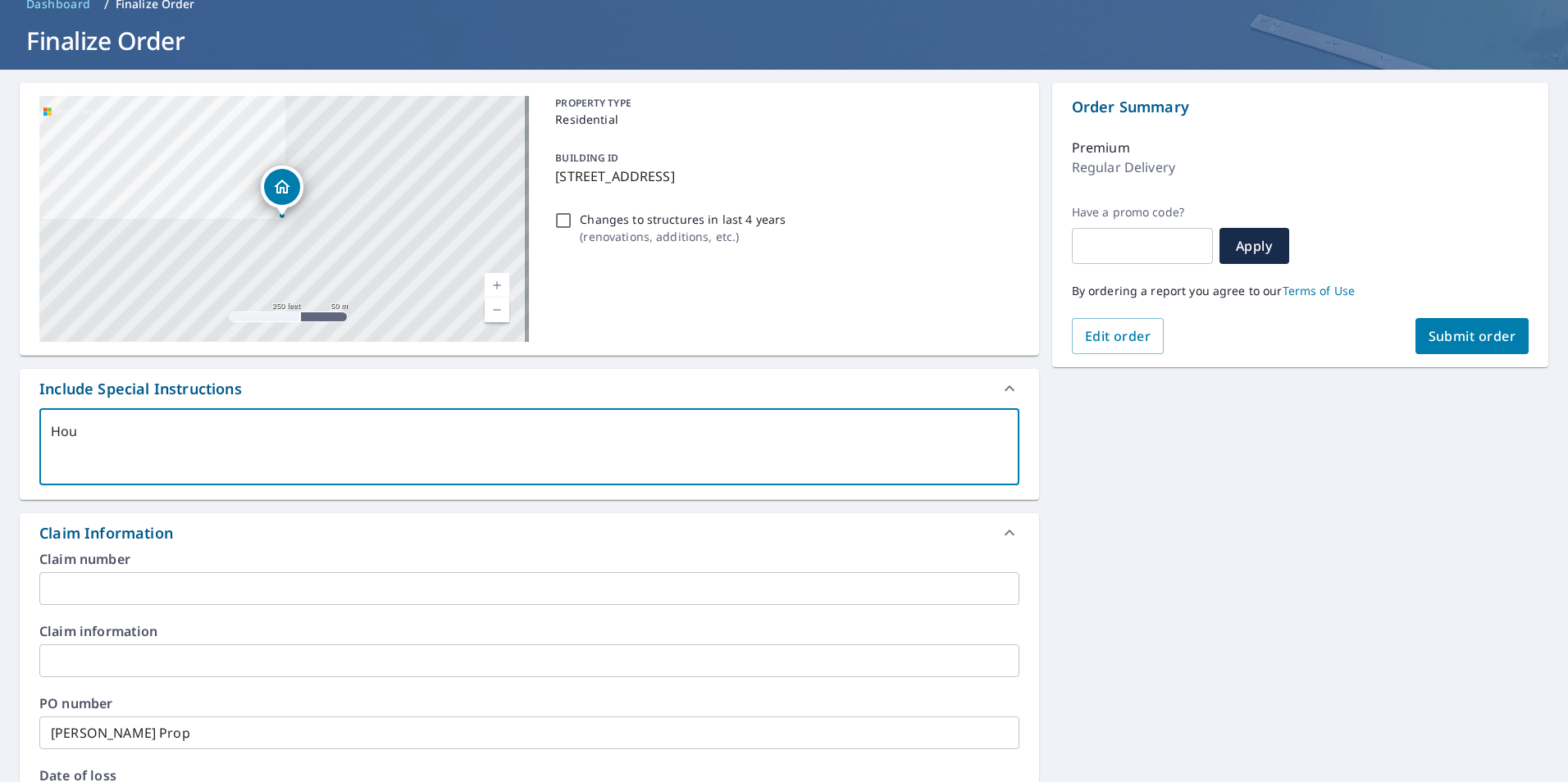
type textarea "Hous"
type textarea "x"
checkbox input "true"
type textarea "House"
type textarea "x"
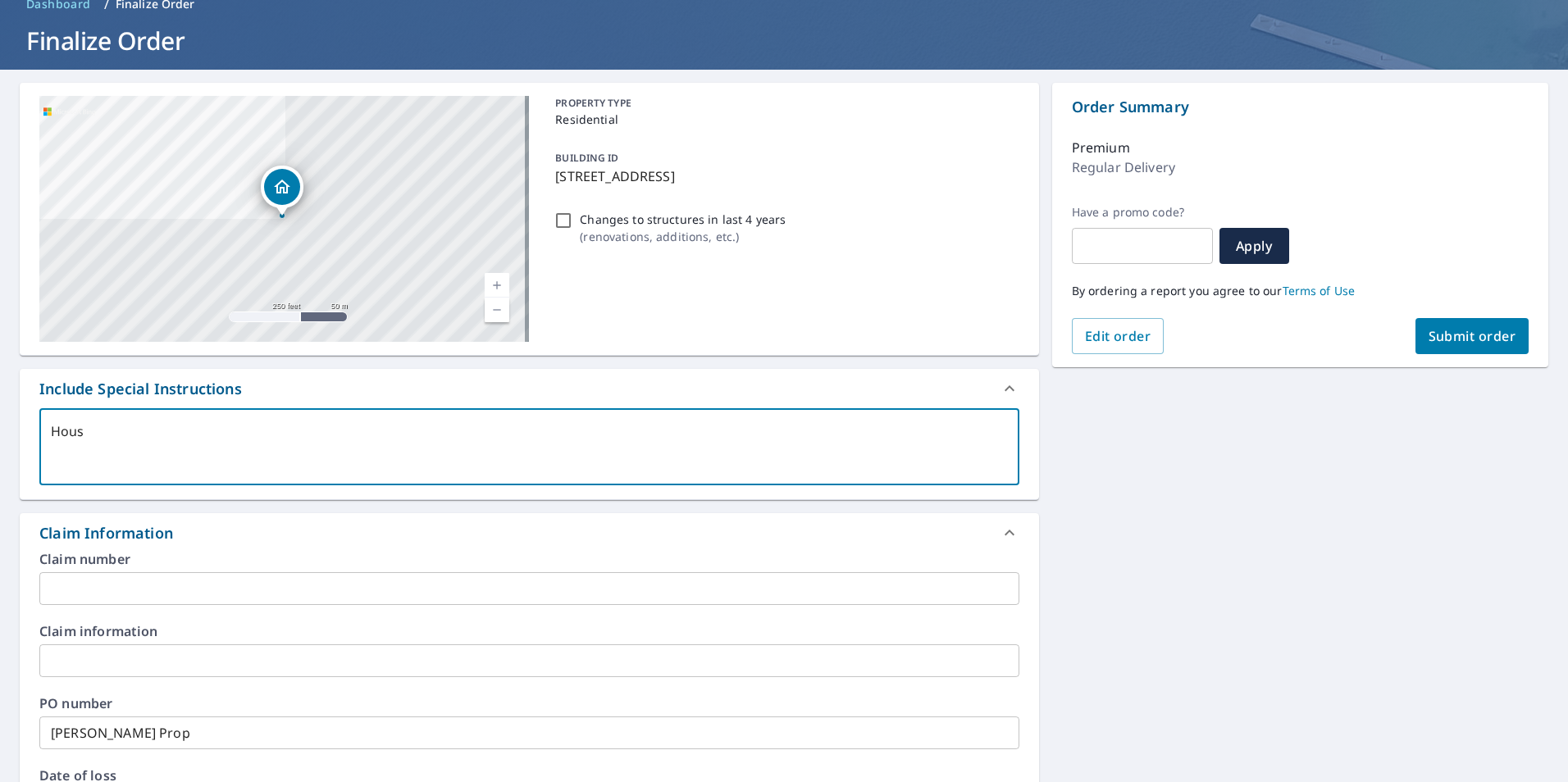
checkbox input "true"
type textarea "House"
type textarea "x"
checkbox input "true"
type textarea "House a"
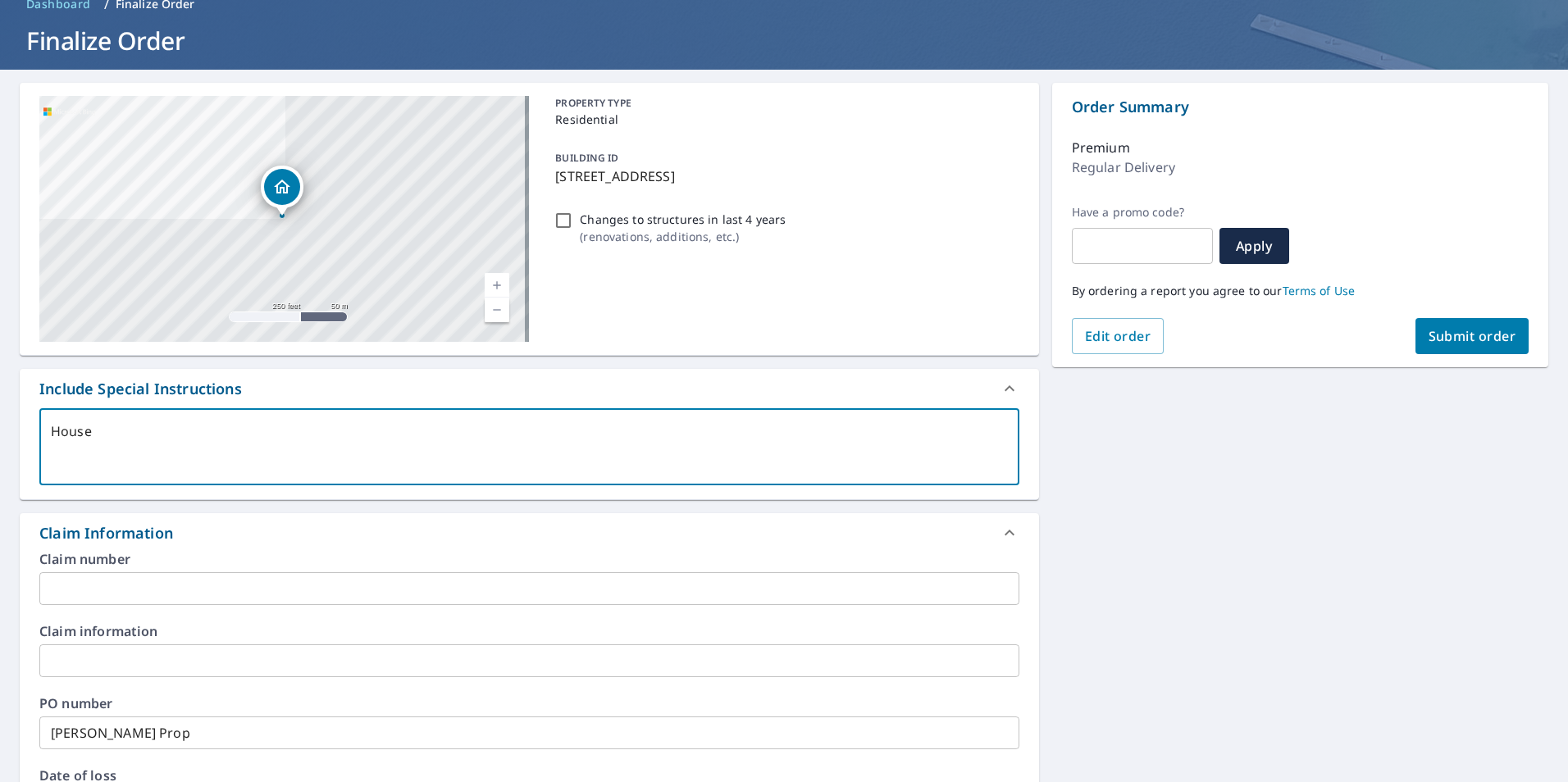
type textarea "x"
checkbox input "true"
type textarea "House an"
type textarea "x"
checkbox input "true"
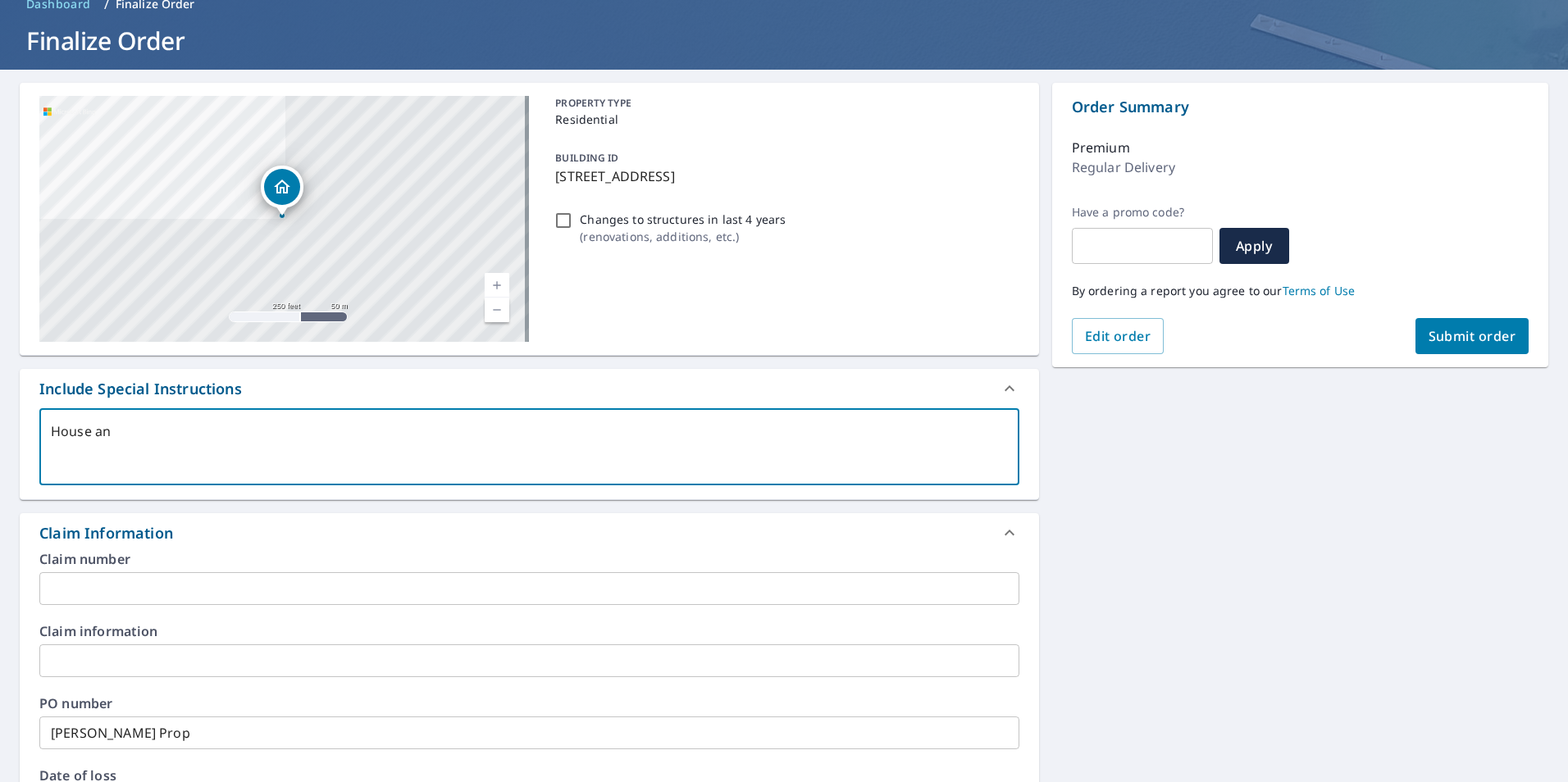
type textarea "House and"
type textarea "x"
checkbox input "true"
type textarea "House and"
type textarea "x"
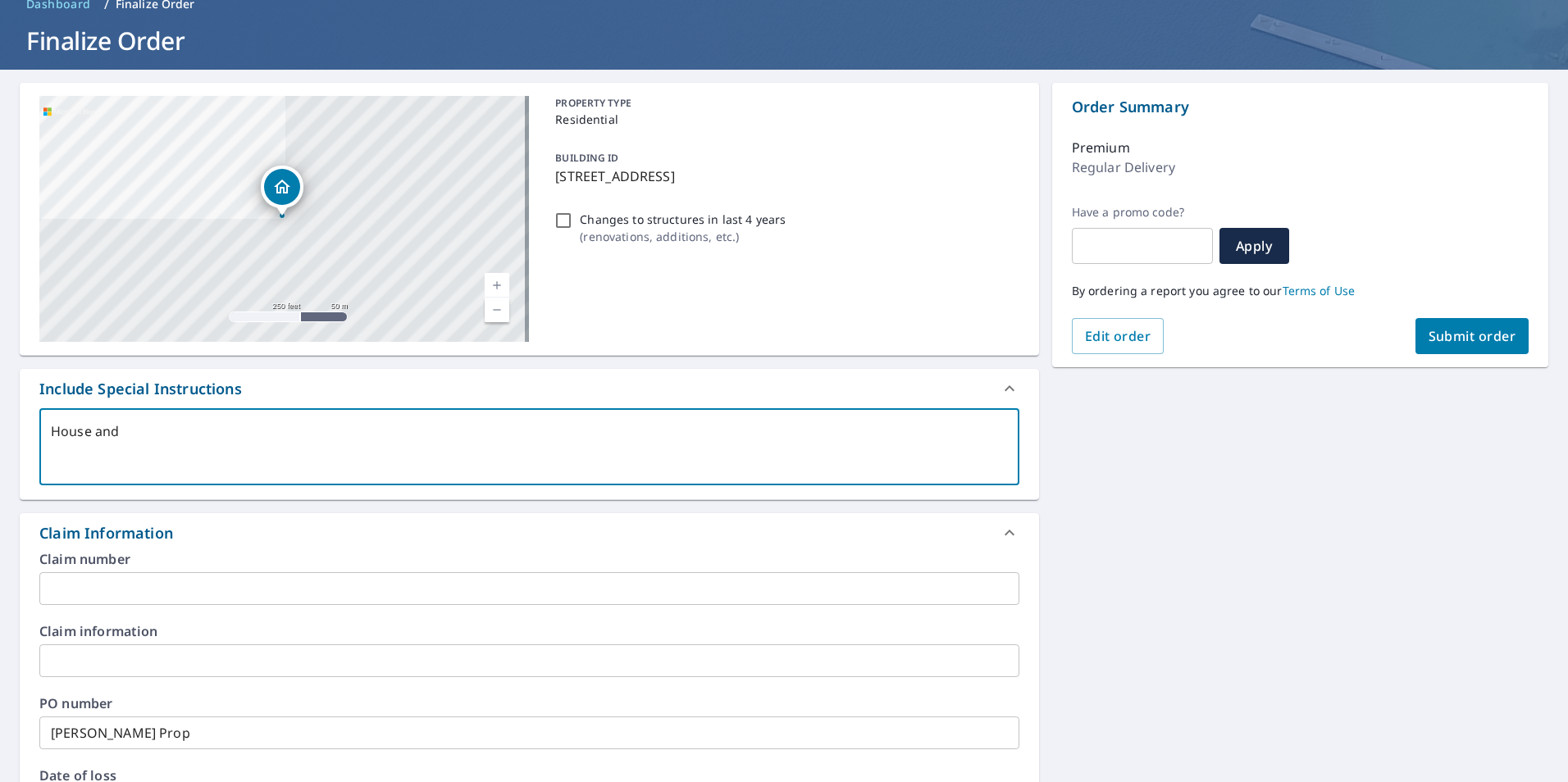
checkbox input "true"
type textarea "House and d"
type textarea "x"
checkbox input "true"
type textarea "House and de"
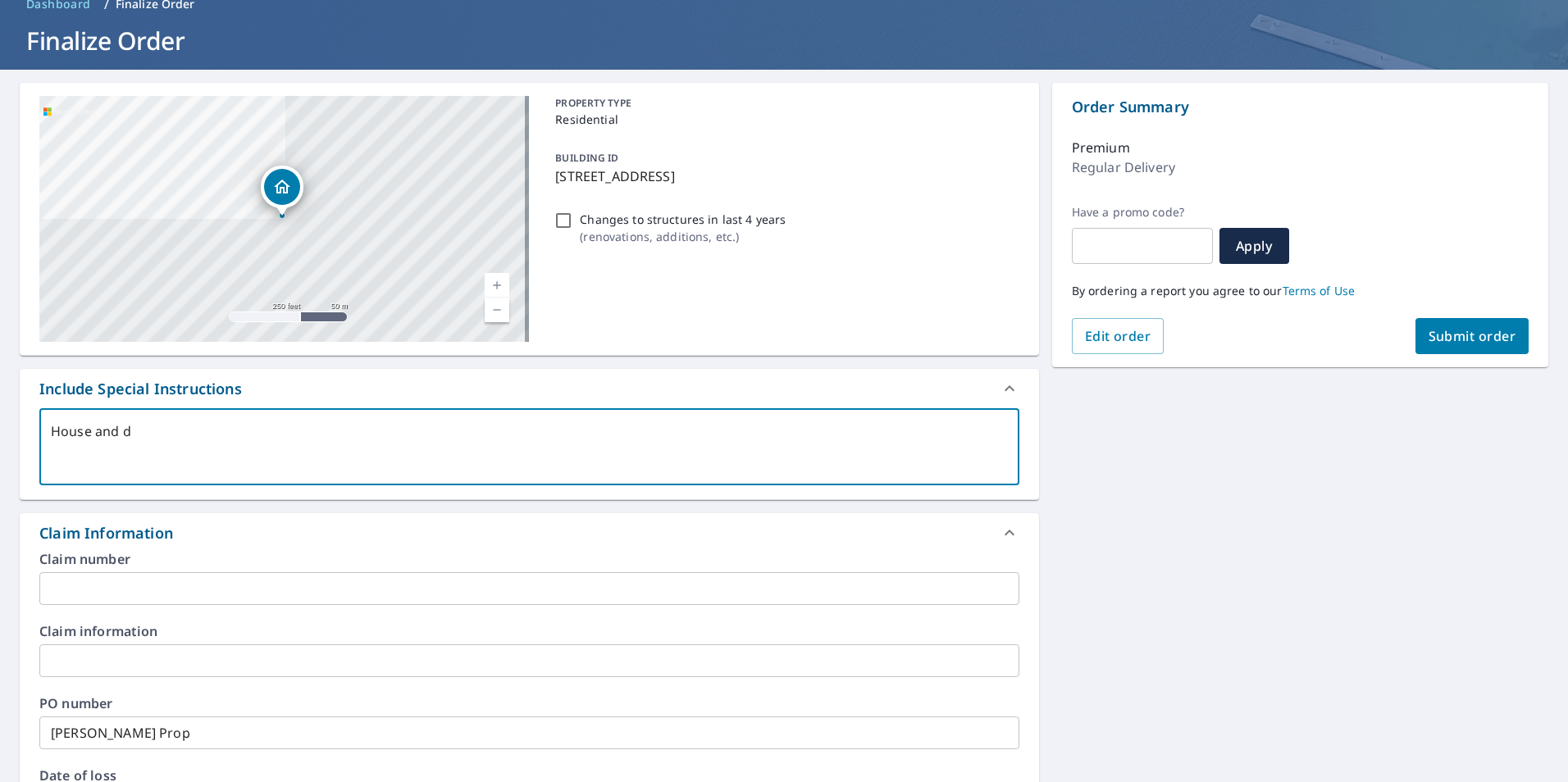
type textarea "x"
checkbox input "true"
type textarea "House and det"
type textarea "x"
checkbox input "true"
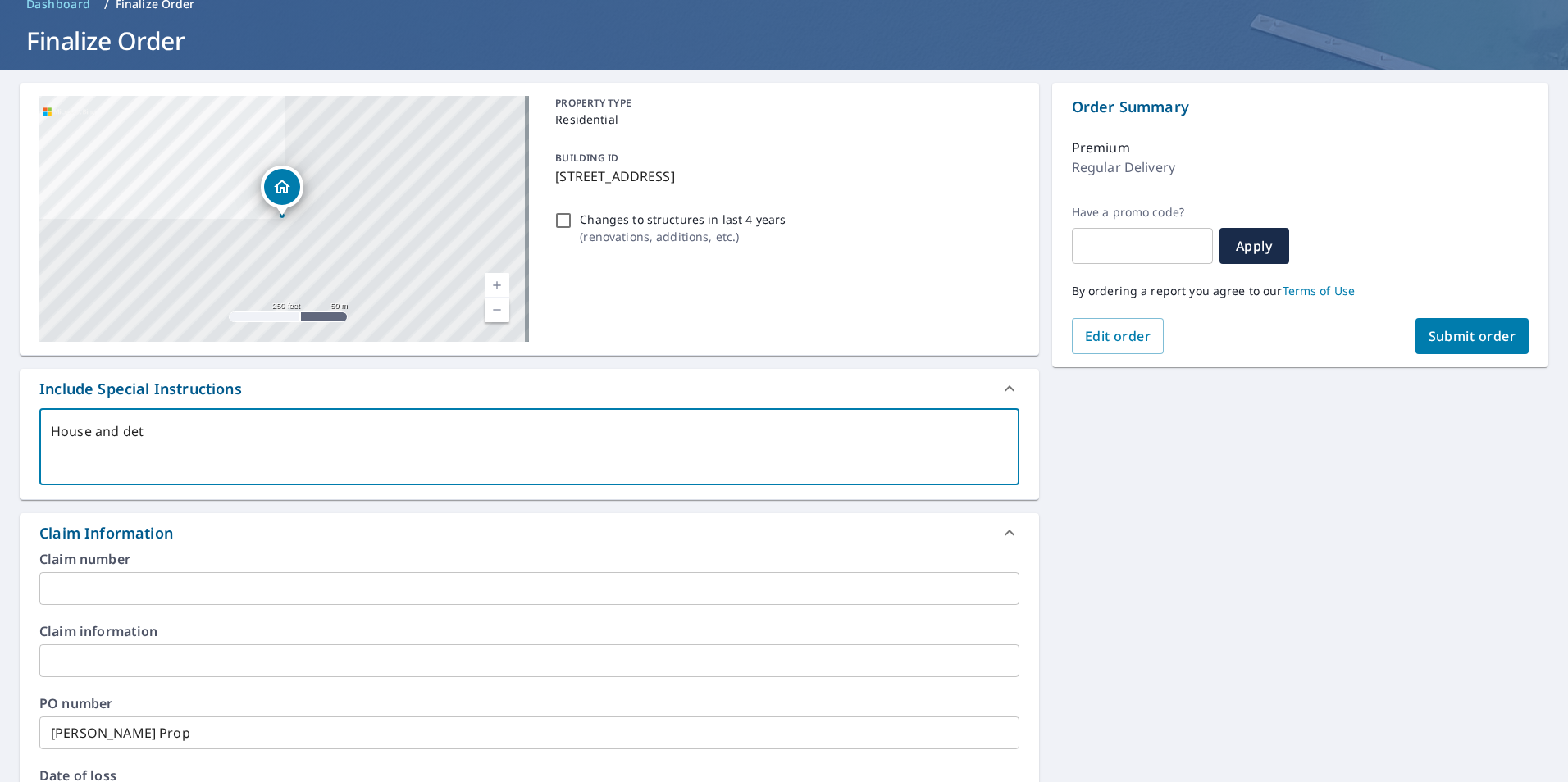
type textarea "House and deta"
type textarea "x"
checkbox input "true"
type textarea "House and detac"
type textarea "x"
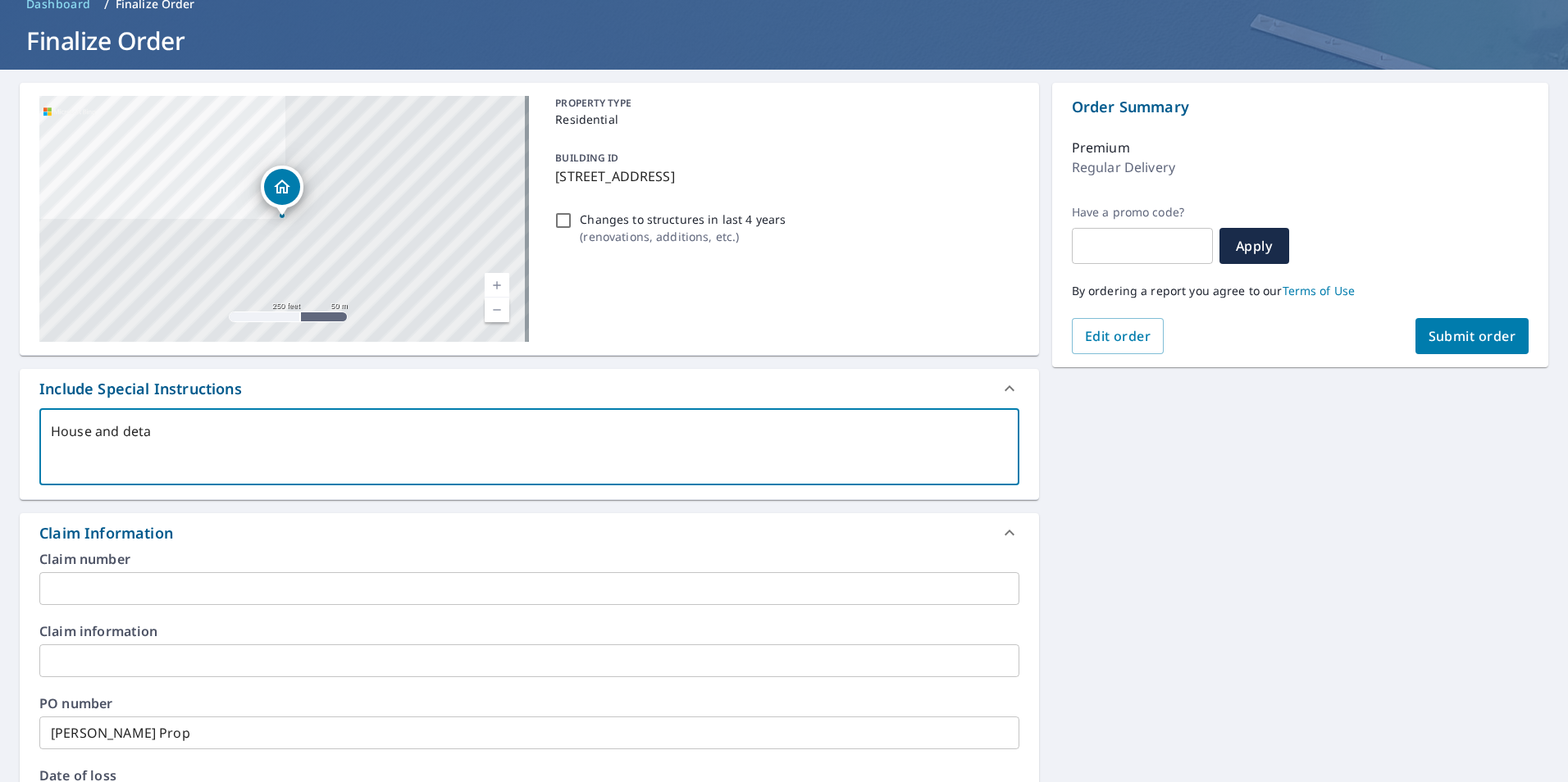
checkbox input "true"
type textarea "House and detach"
type textarea "x"
checkbox input "true"
type textarea "House and detache"
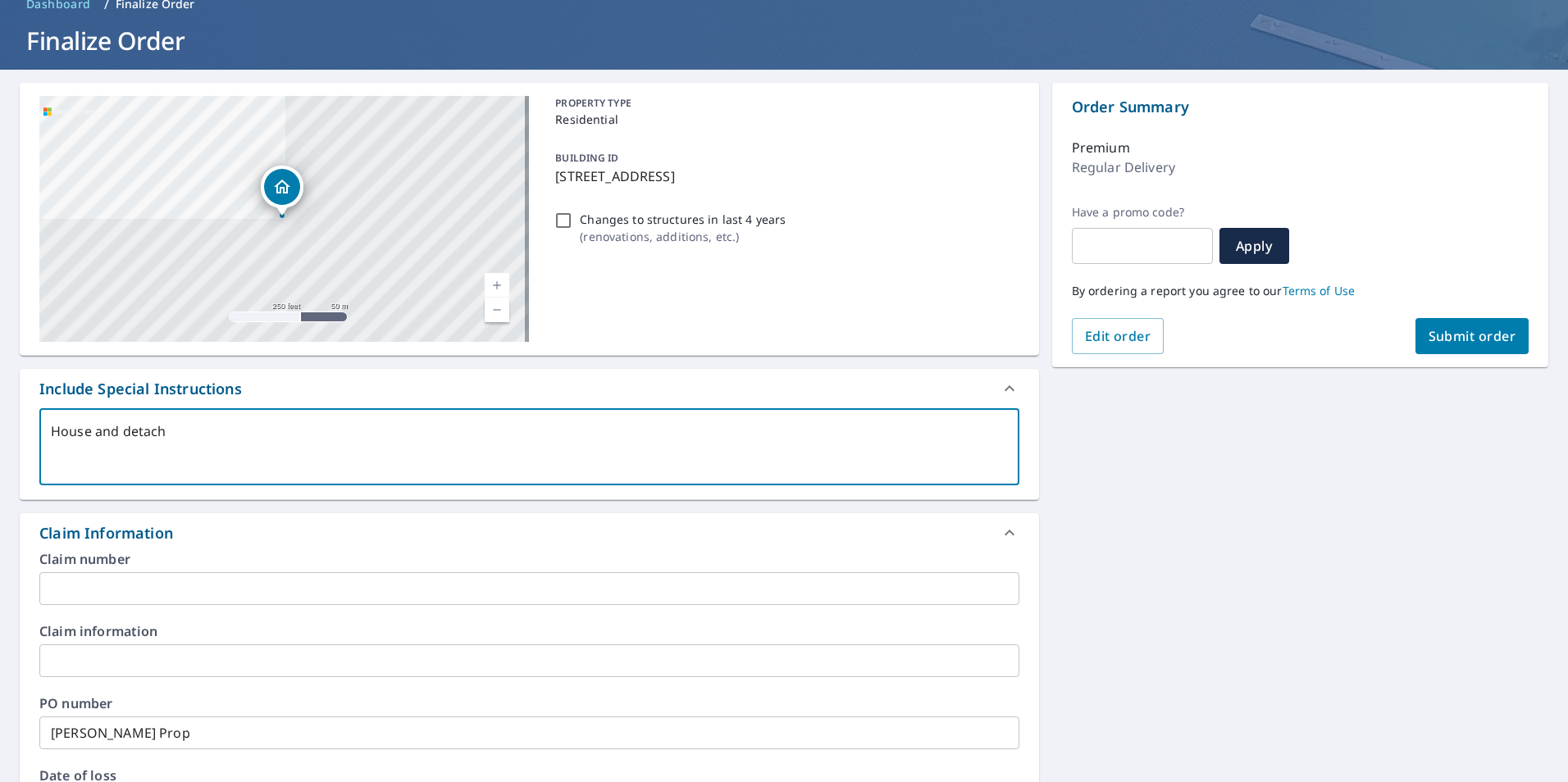
type textarea "x"
checkbox input "true"
type textarea "House and detached"
type textarea "x"
checkbox input "true"
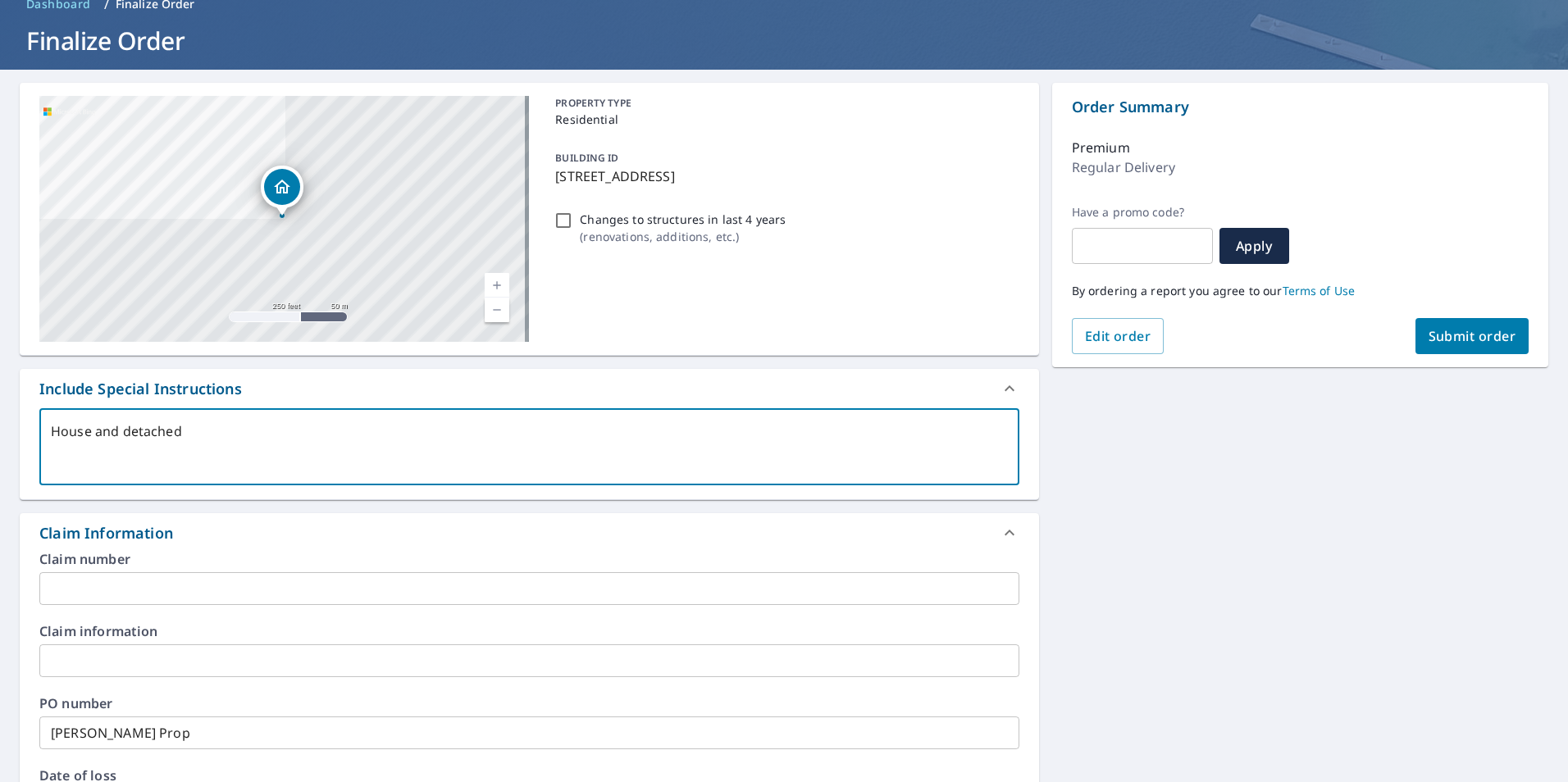
type textarea "House and detached"
type textarea "x"
checkbox input "true"
type textarea "House and detached g"
type textarea "x"
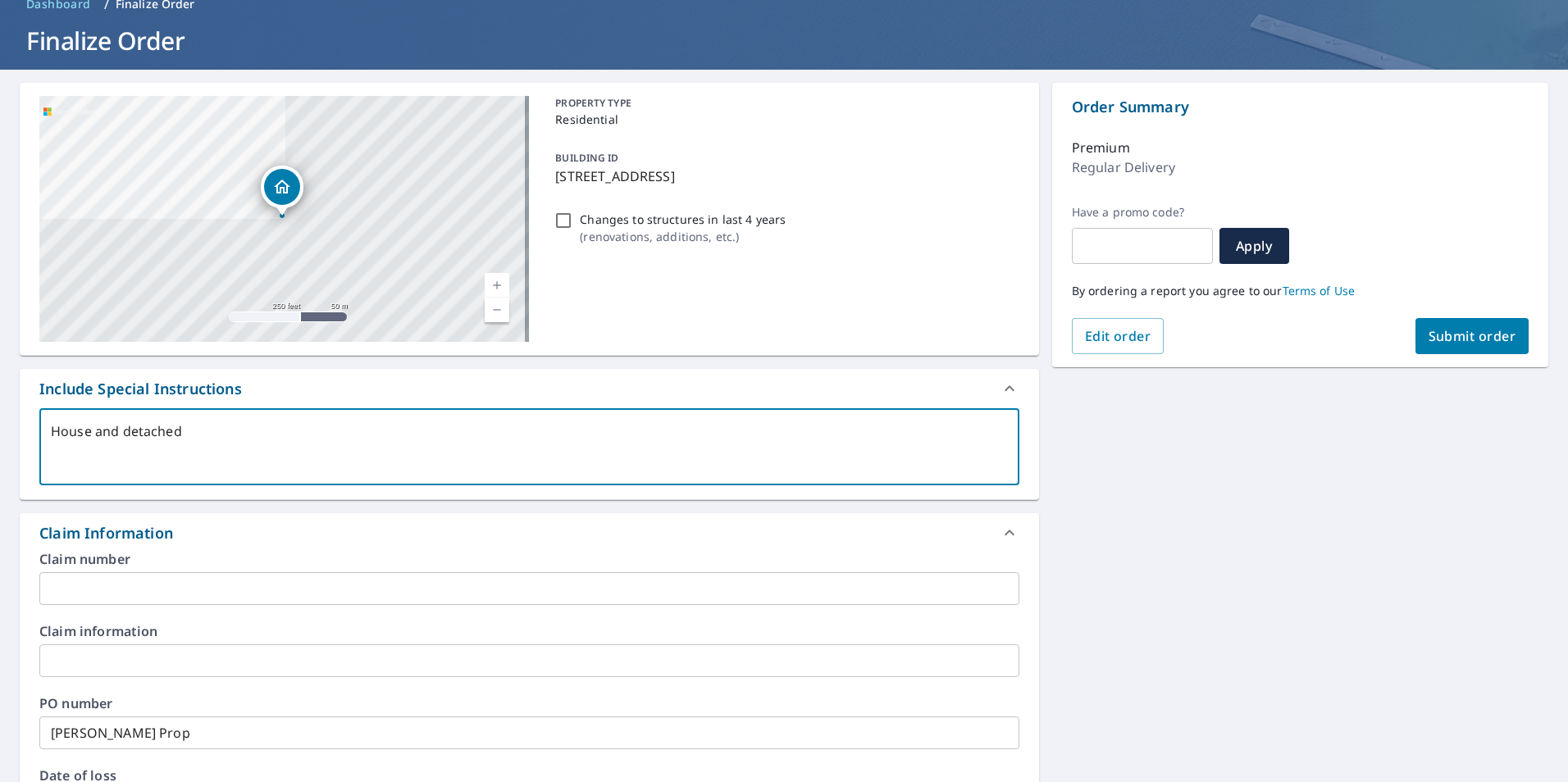
checkbox input "true"
type textarea "House and detached ga"
type textarea "x"
checkbox input "true"
type textarea "House and detached gar"
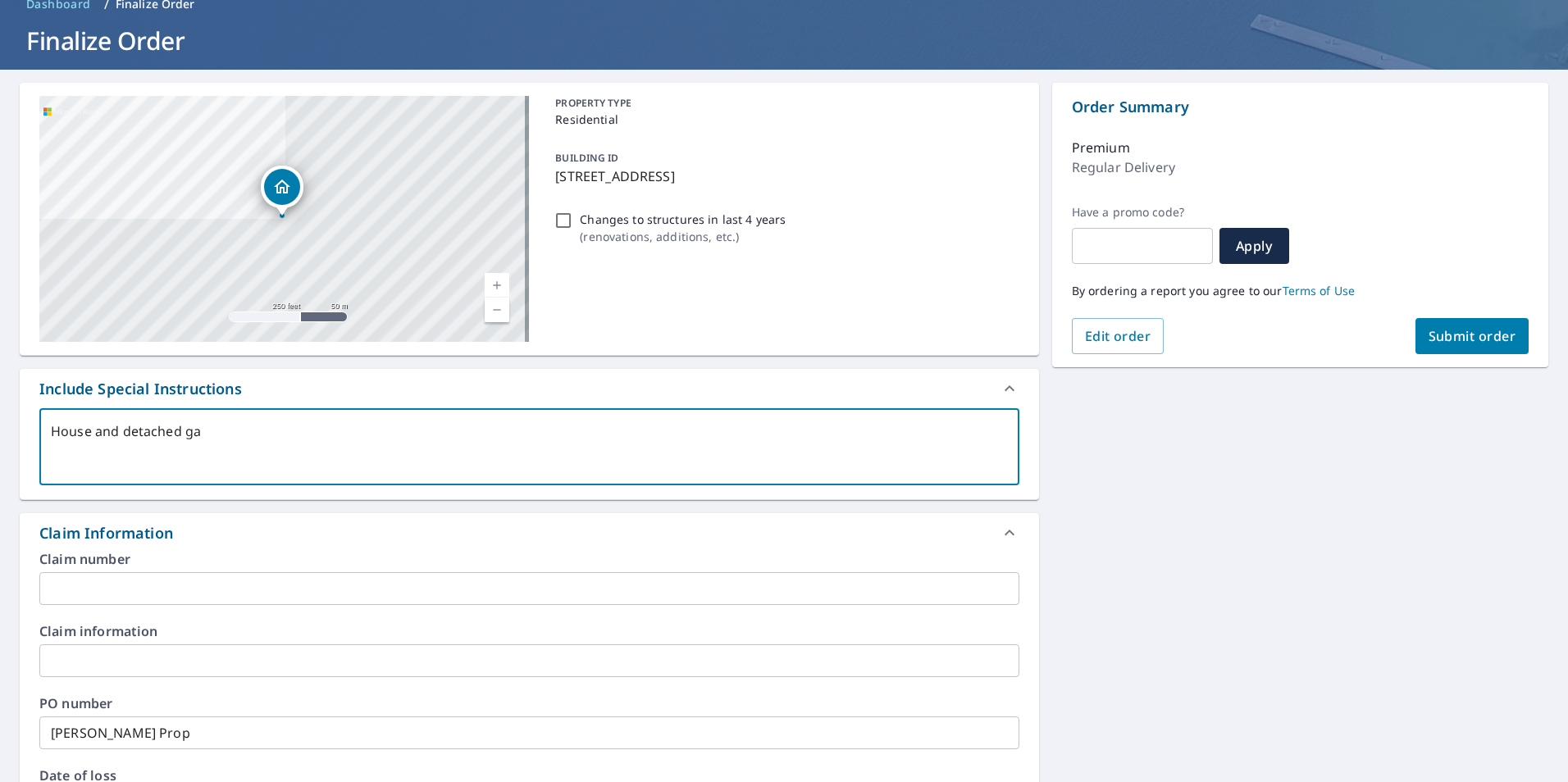
type textarea "x"
checkbox input "true"
type textarea "House and detached gara"
type textarea "x"
checkbox input "true"
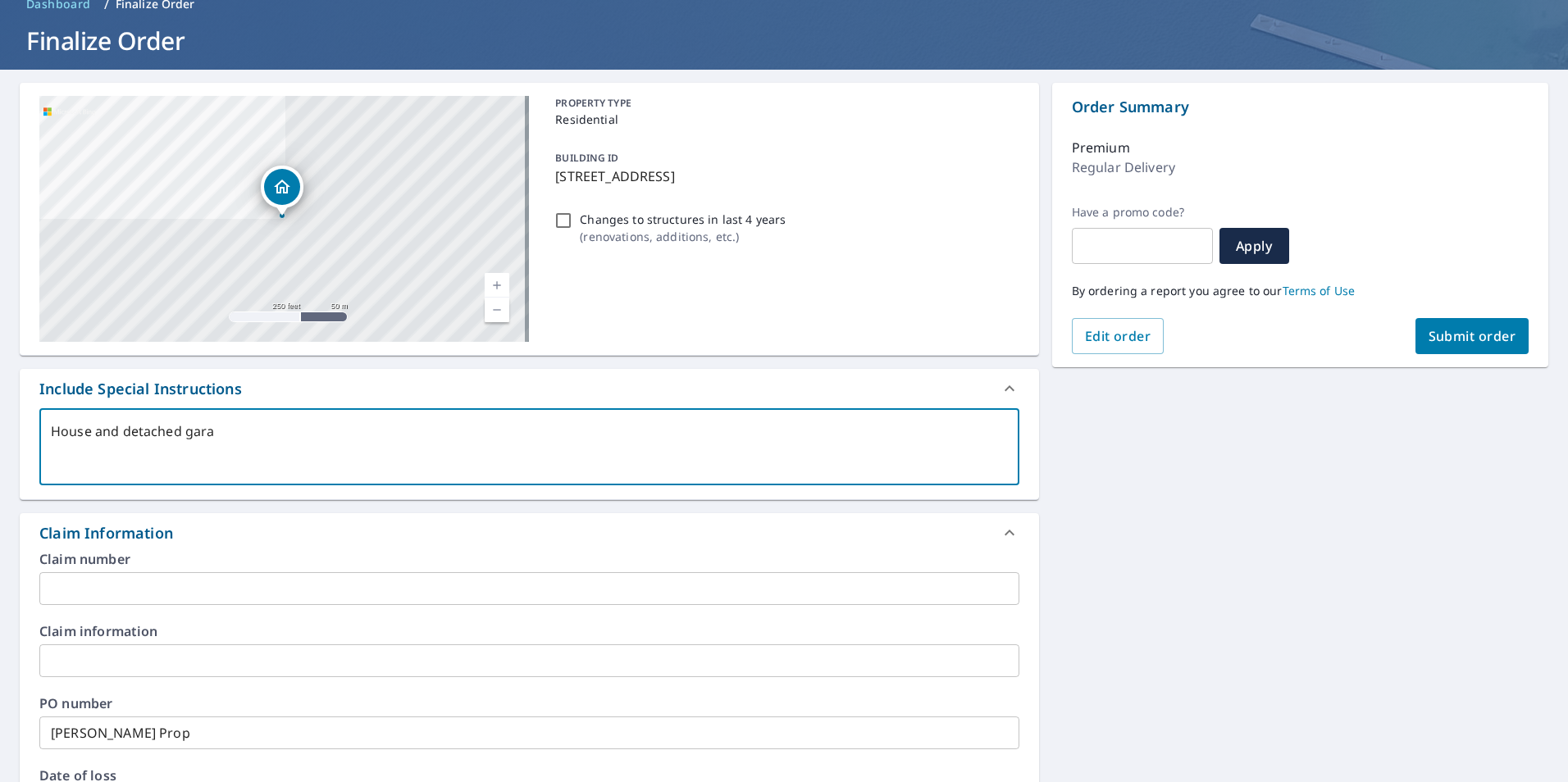
type textarea "House and detached garag"
type textarea "x"
checkbox input "true"
type textarea "House and detached garage"
type textarea "x"
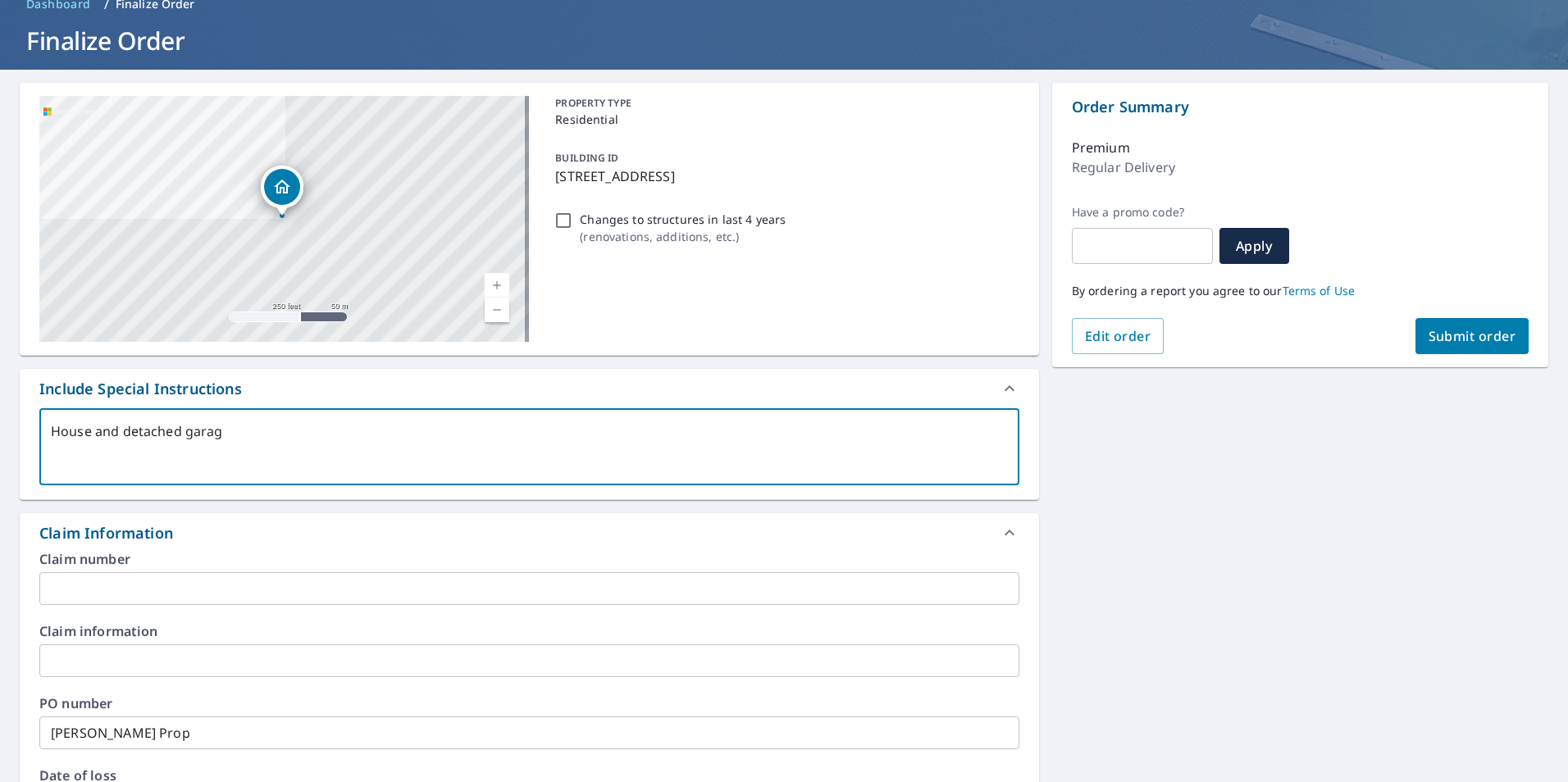
checkbox input "true"
type textarea "House and detached garage"
click at [1450, 346] on button "Submit order" at bounding box center [1471, 337] width 114 height 36
type textarea "x"
checkbox input "true"
